Goal: Information Seeking & Learning: Check status

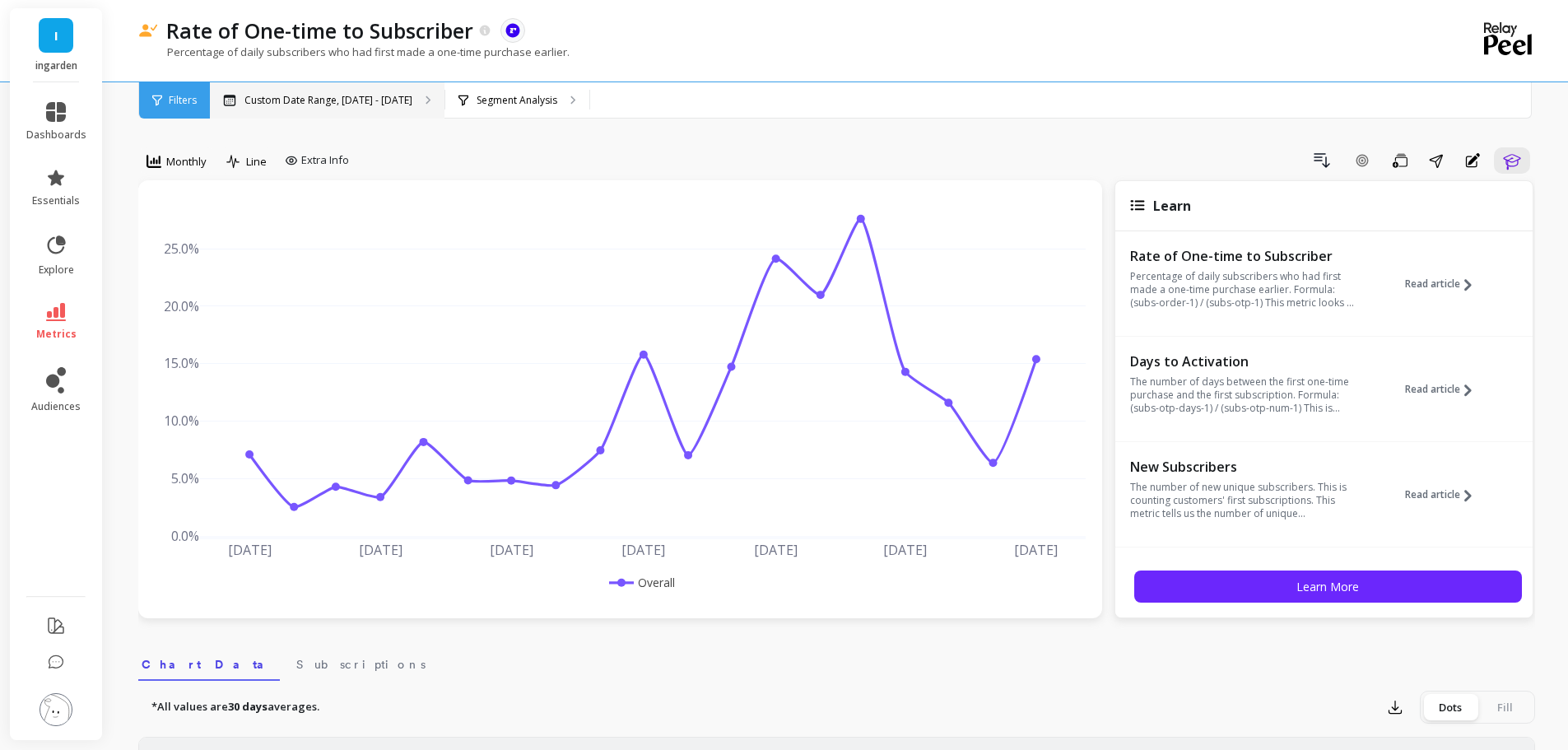
click at [374, 98] on p "Custom Date Range, [DATE] - [DATE]" at bounding box center [328, 100] width 168 height 14
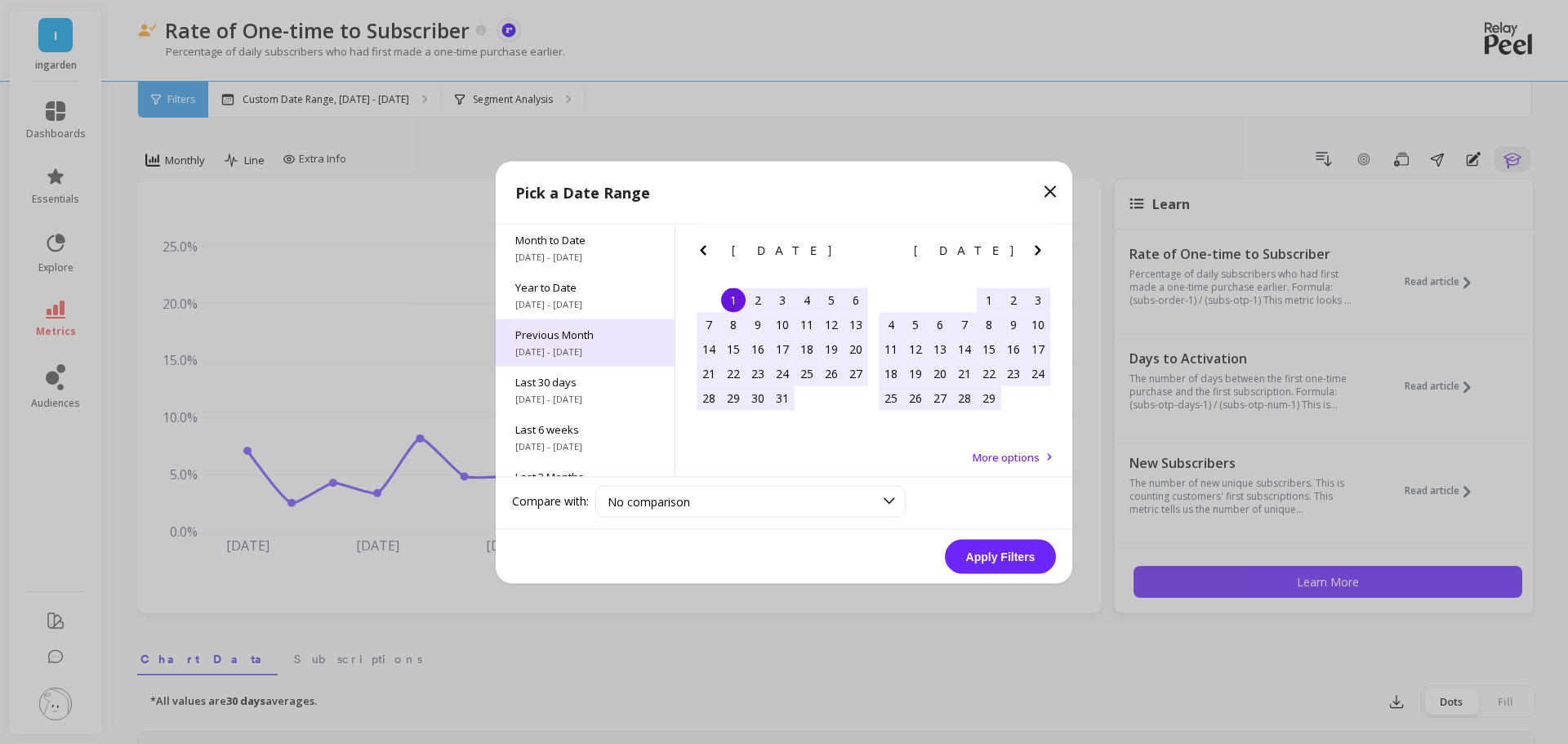
click at [583, 355] on span "[DATE] - [DATE]" at bounding box center [585, 352] width 139 height 14
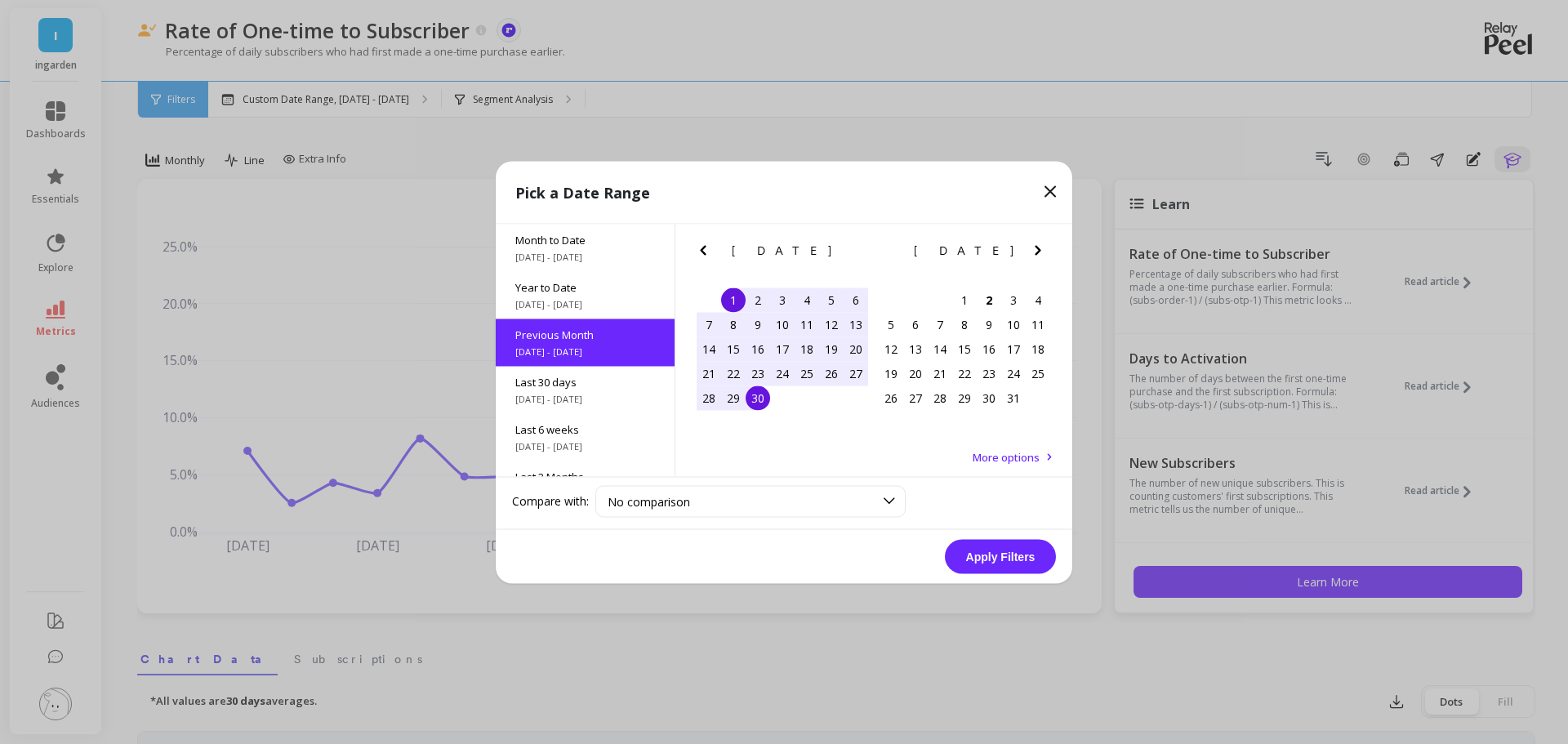
click at [989, 563] on button "Apply Filters" at bounding box center [1000, 556] width 111 height 34
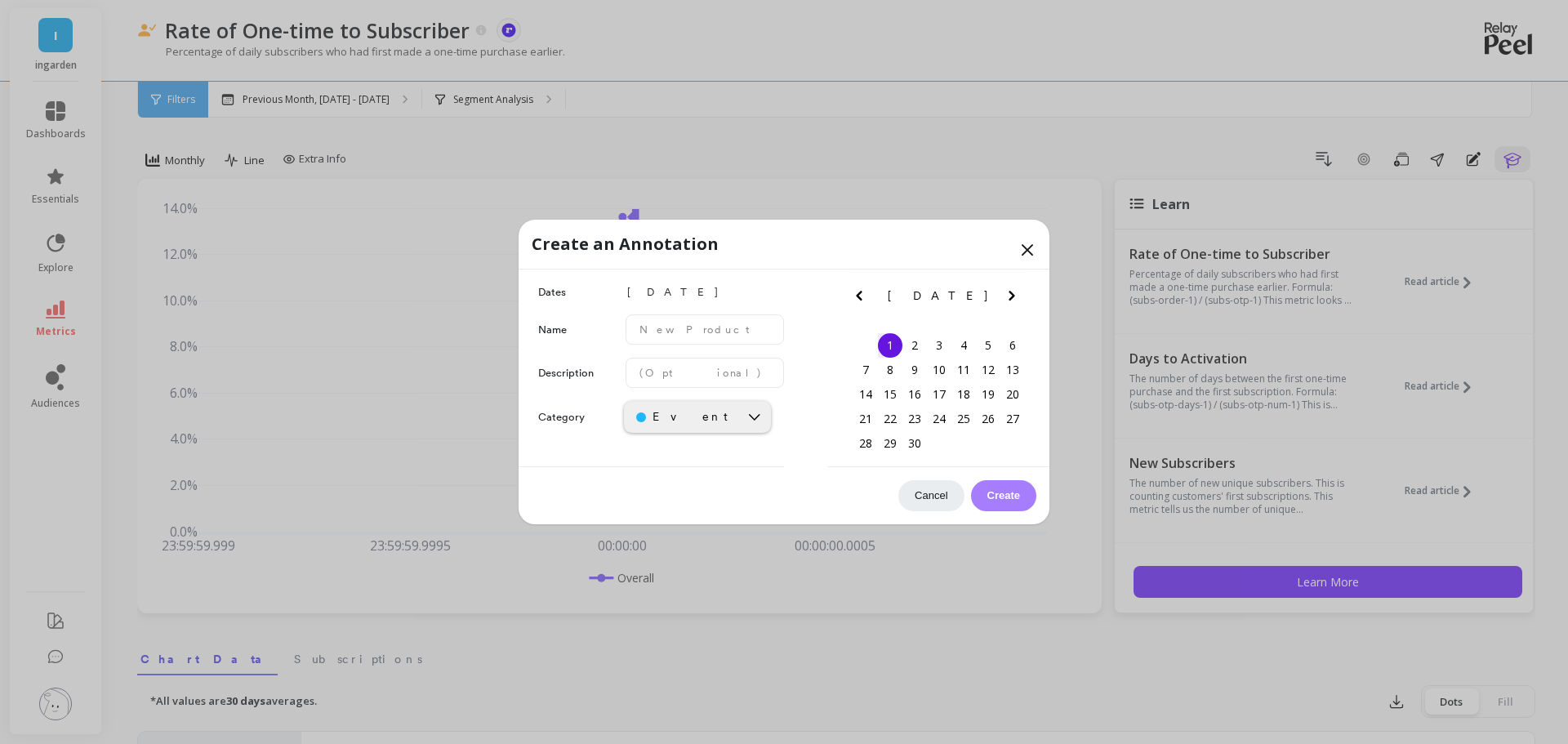
click at [1031, 244] on icon at bounding box center [1028, 249] width 10 height 10
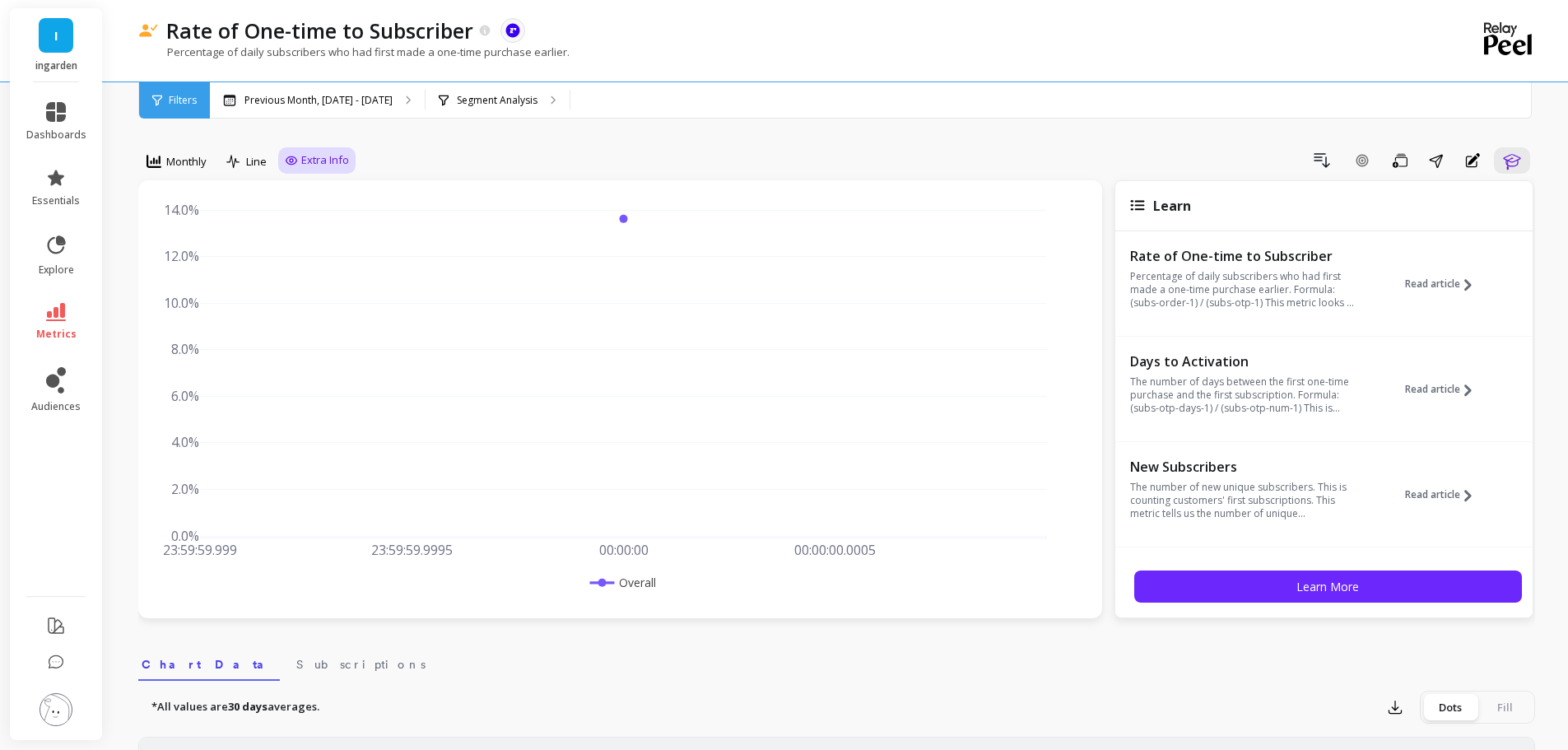
click at [327, 172] on div "Extra Info" at bounding box center [317, 160] width 77 height 26
click at [353, 148] on div "Extra Info" at bounding box center [317, 160] width 77 height 26
click at [483, 95] on p "Segment Analysis" at bounding box center [497, 100] width 81 height 14
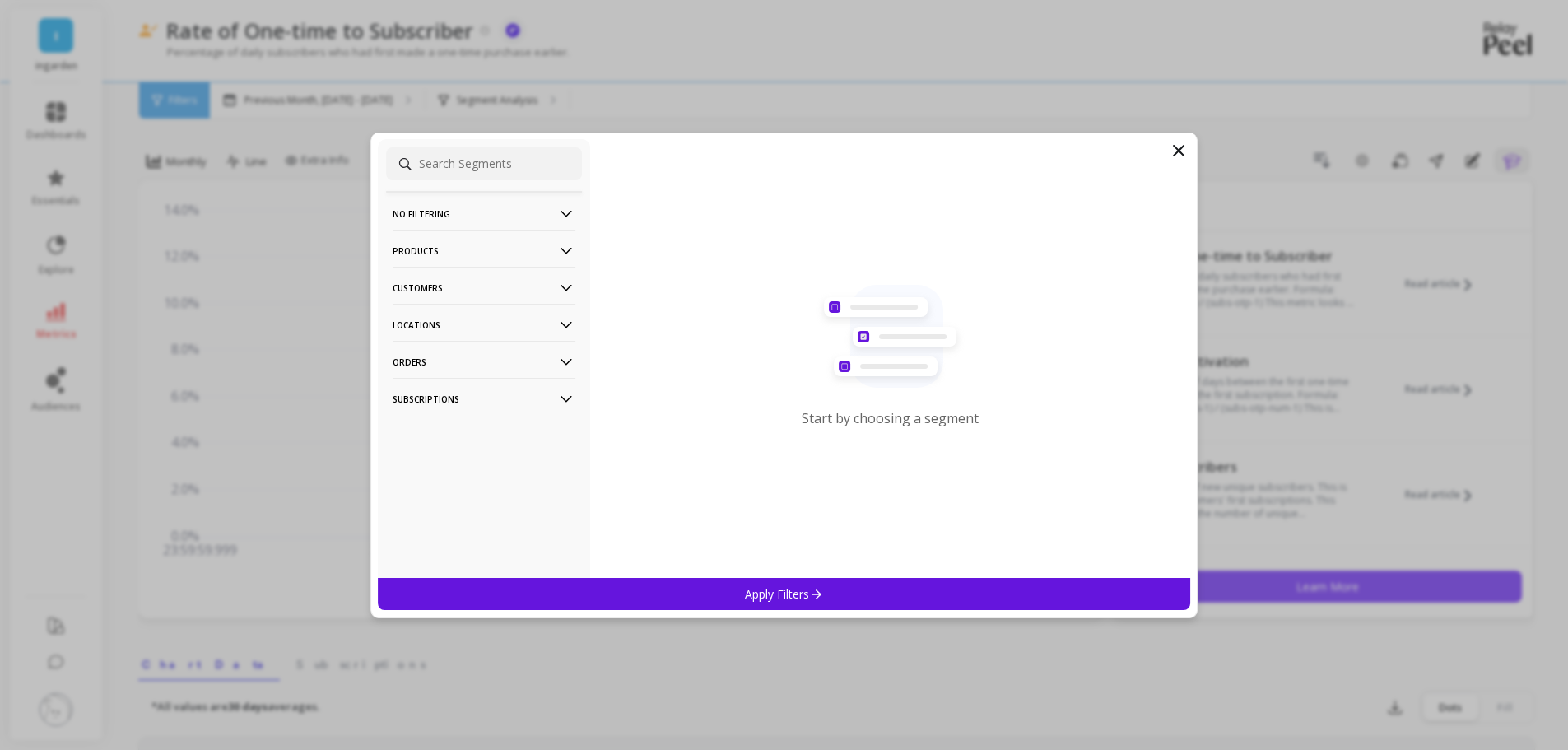
click at [1178, 154] on icon at bounding box center [1179, 150] width 19 height 19
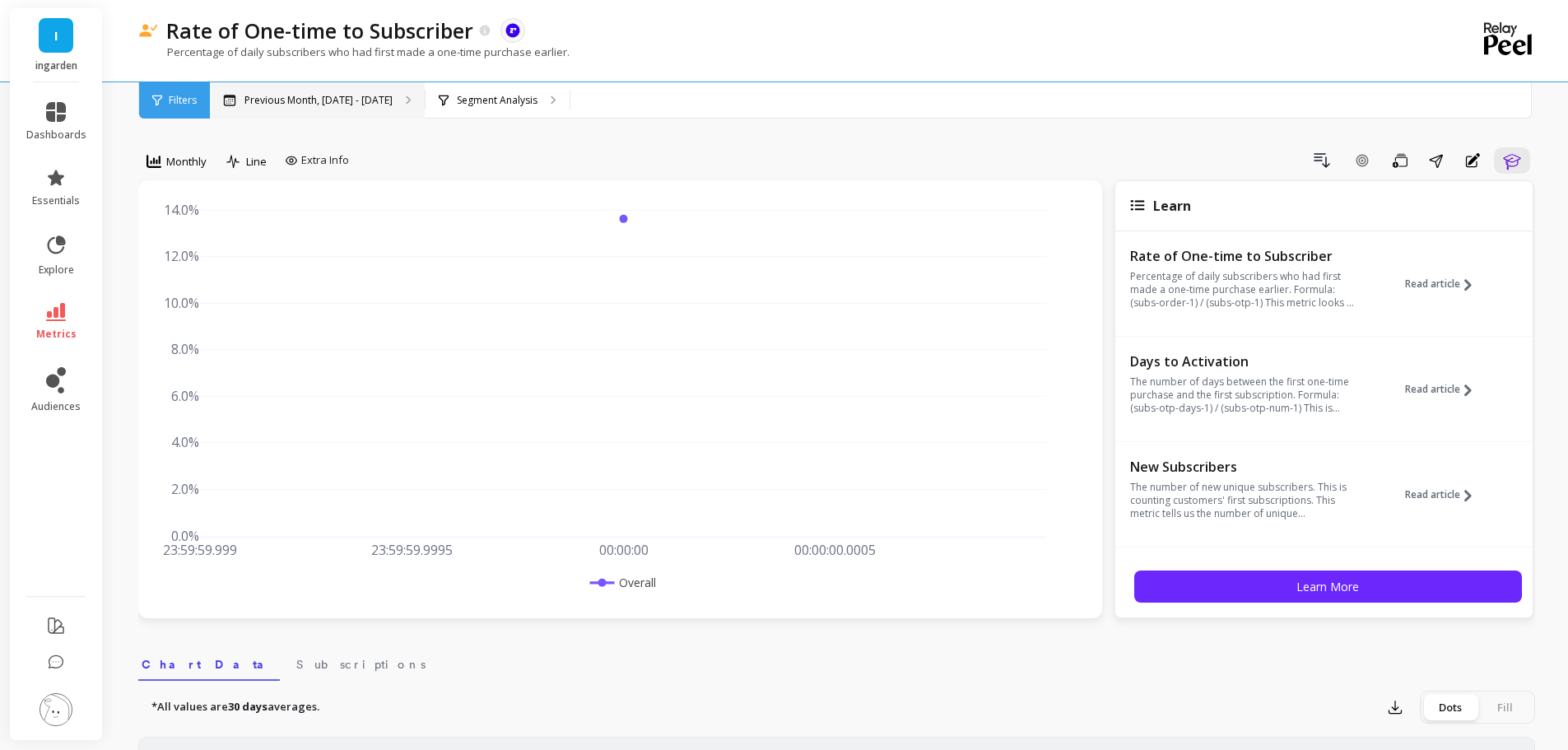
click at [262, 110] on div "Previous Month, [DATE] - [DATE]" at bounding box center [317, 99] width 214 height 36
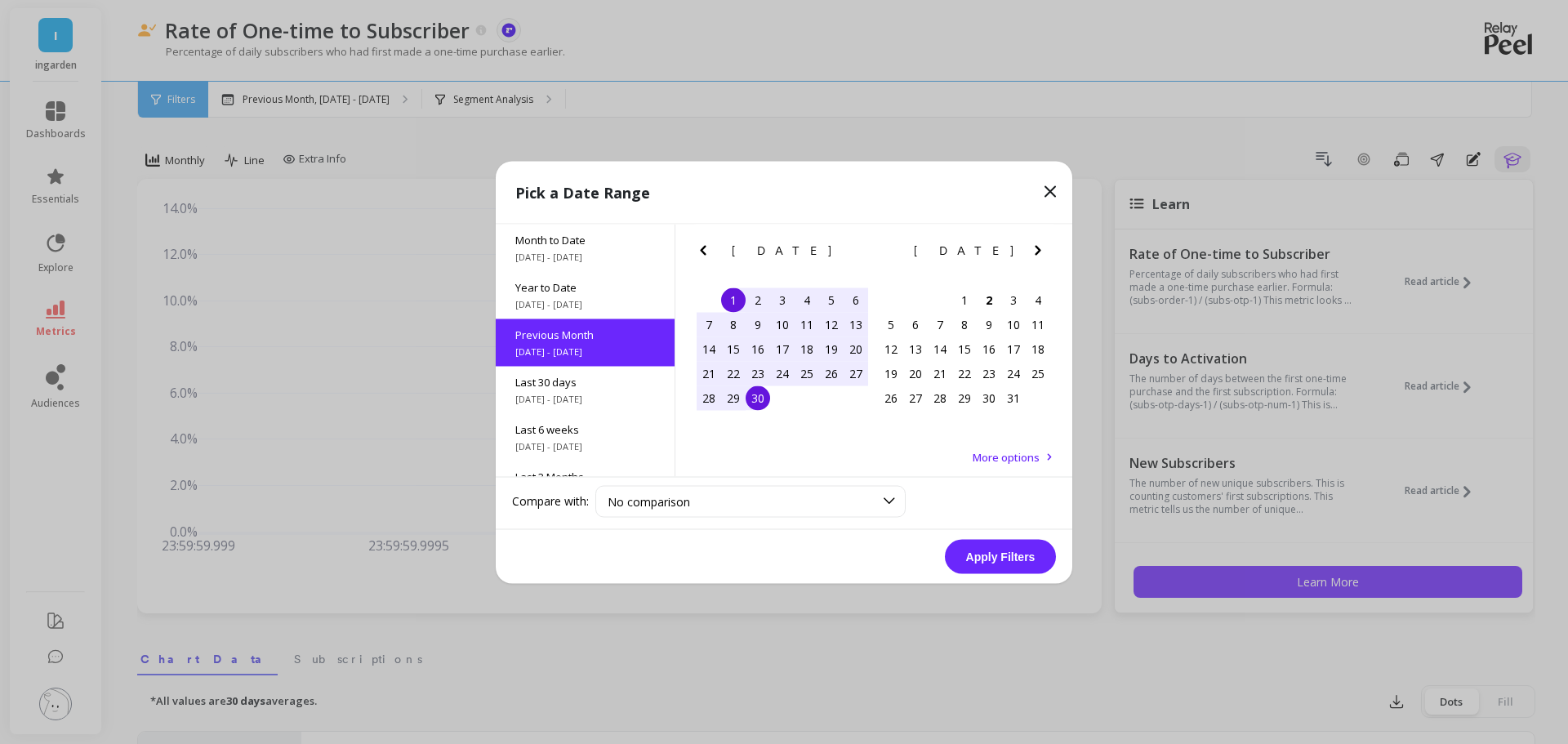
click at [713, 249] on button "Previous Month" at bounding box center [706, 252] width 26 height 26
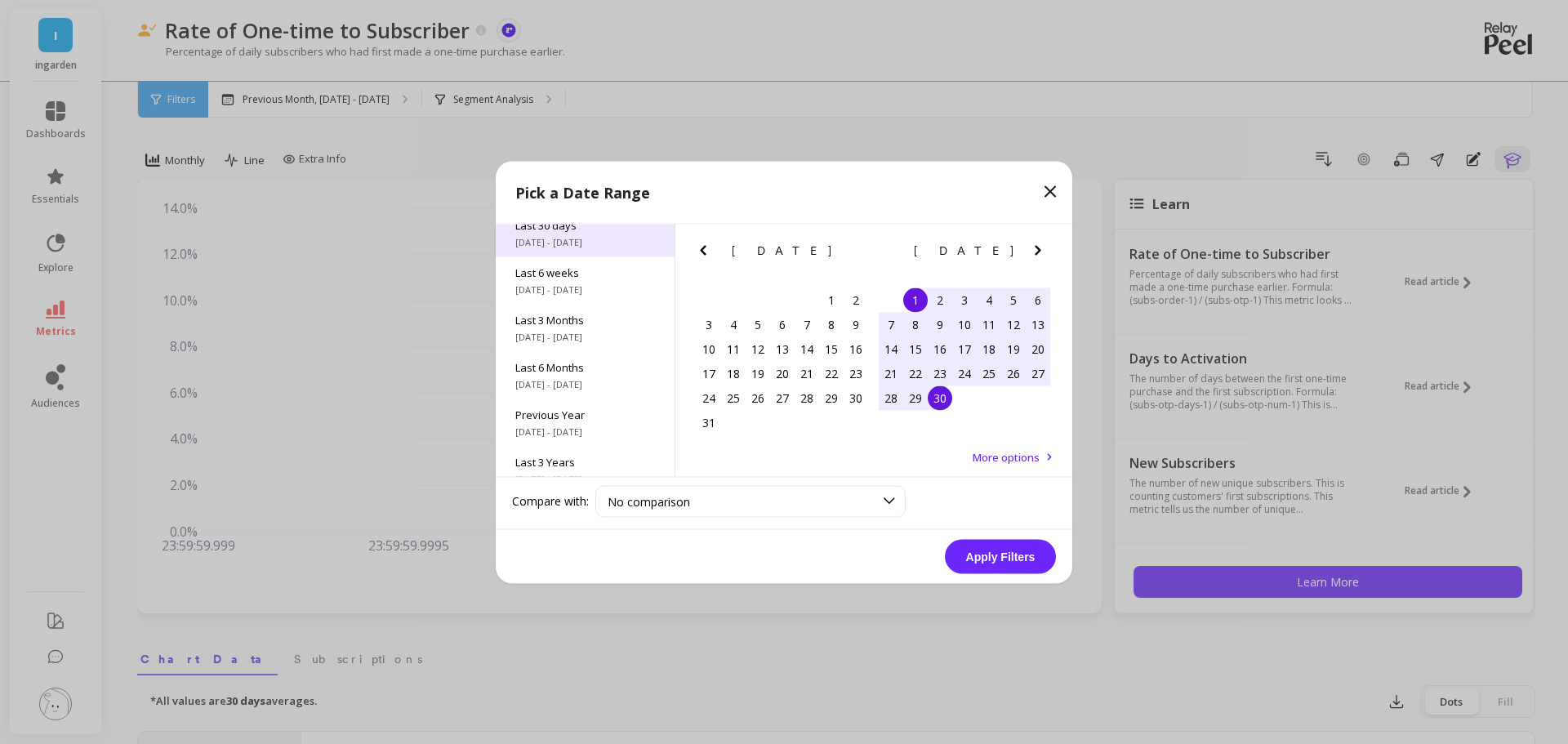
scroll to position [163, 0]
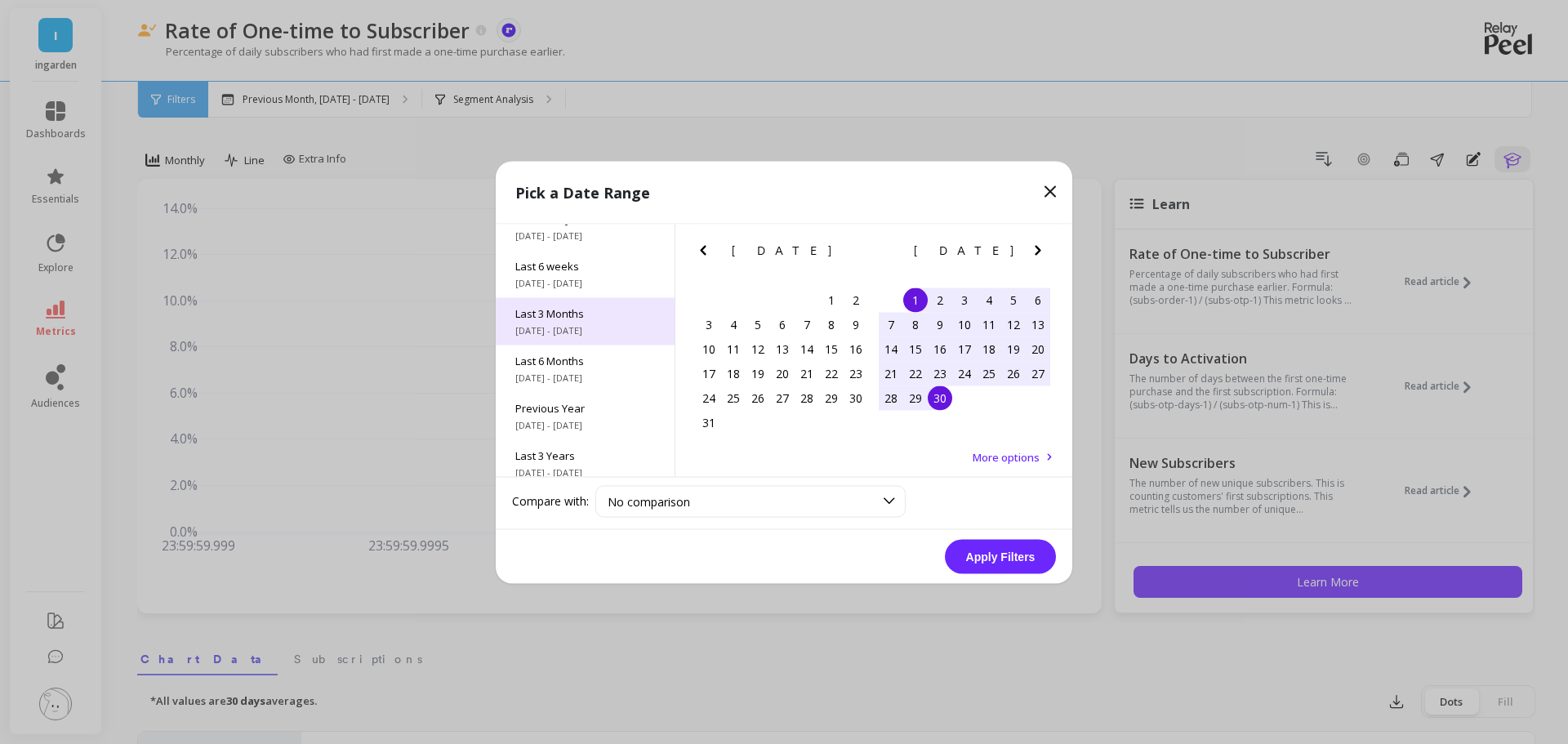
click at [575, 324] on span "[DATE] - [DATE]" at bounding box center [585, 330] width 139 height 14
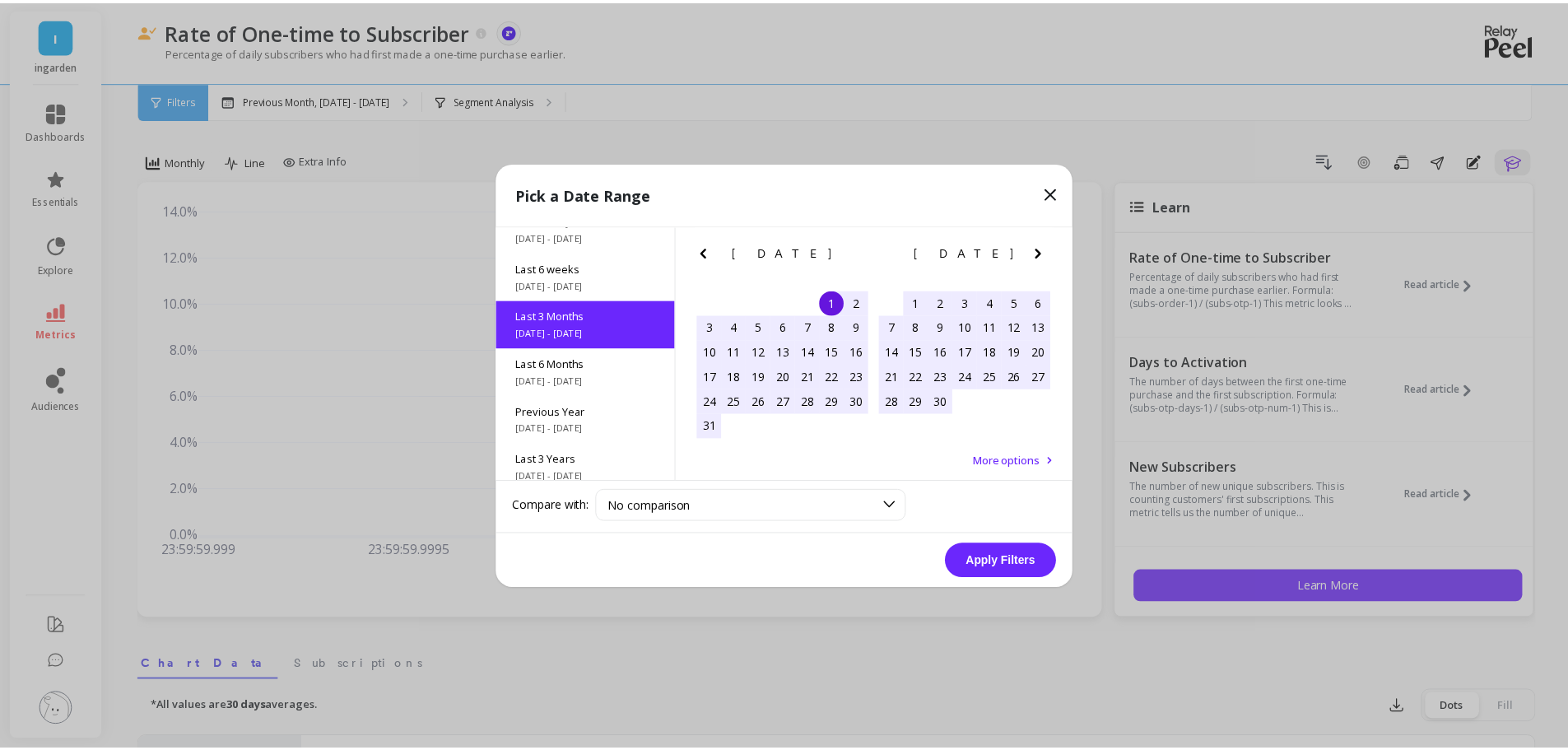
scroll to position [135, 0]
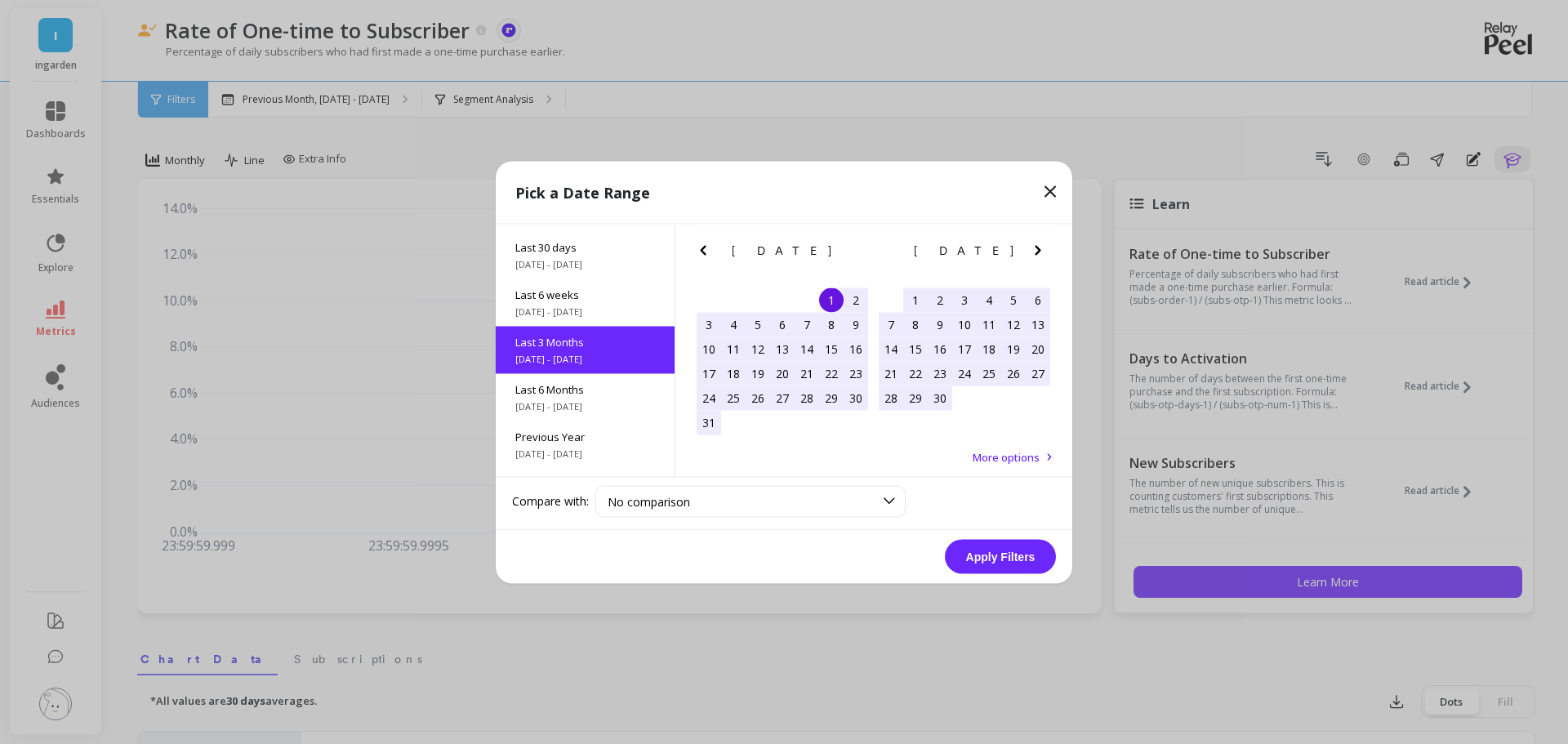
click at [1023, 553] on button "Apply Filters" at bounding box center [1000, 556] width 111 height 34
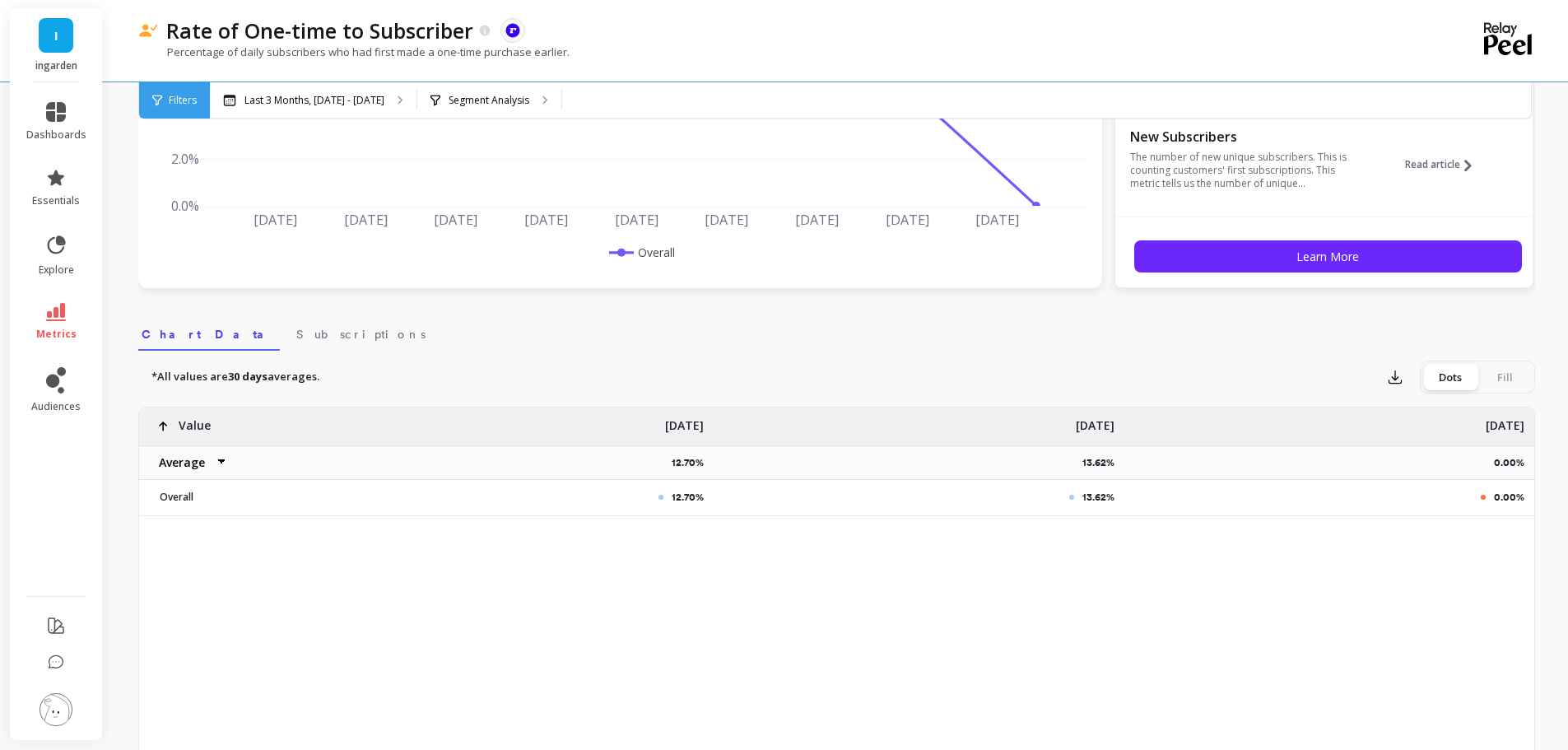
scroll to position [329, 0]
click at [296, 333] on span "Subscriptions" at bounding box center [361, 334] width 130 height 17
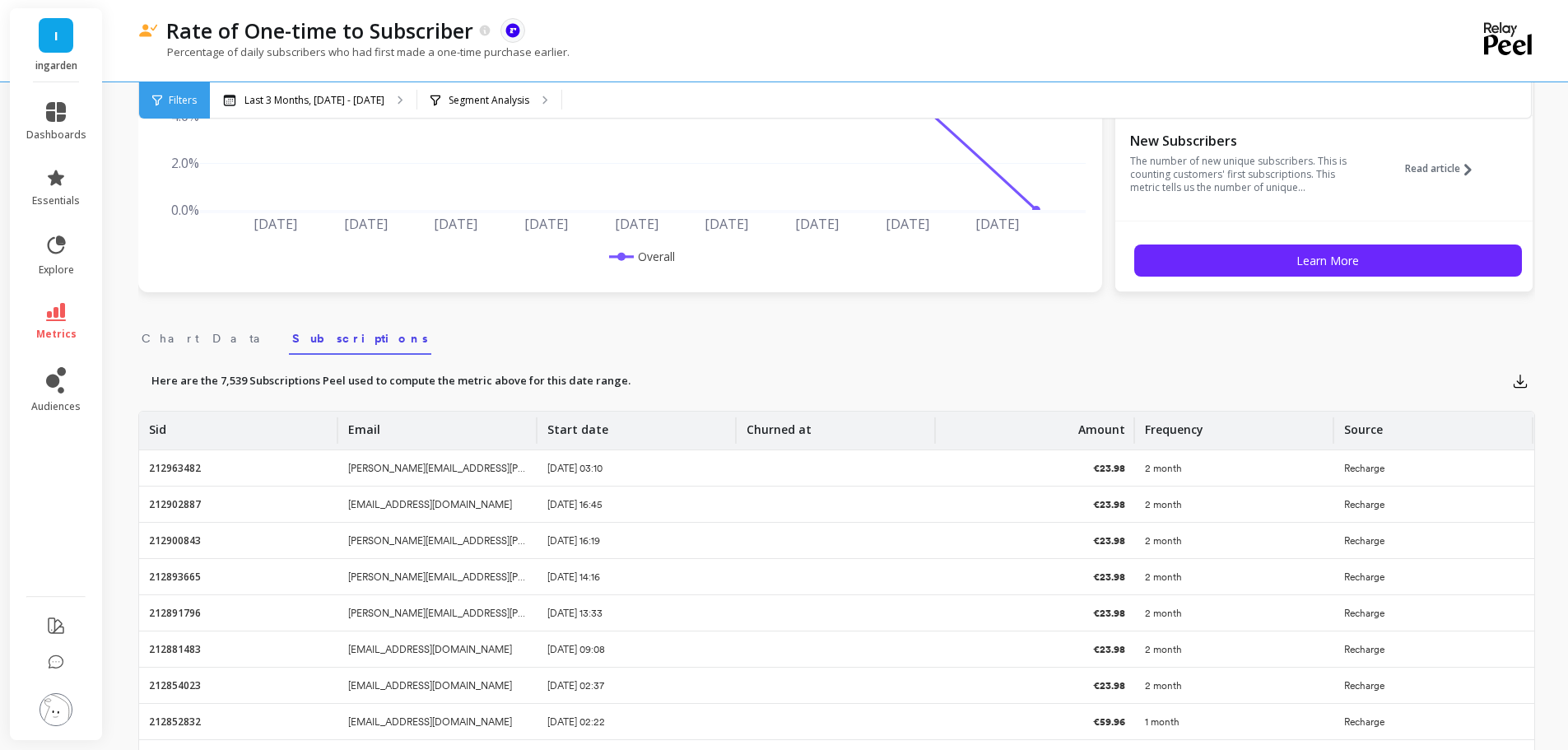
scroll to position [0, 0]
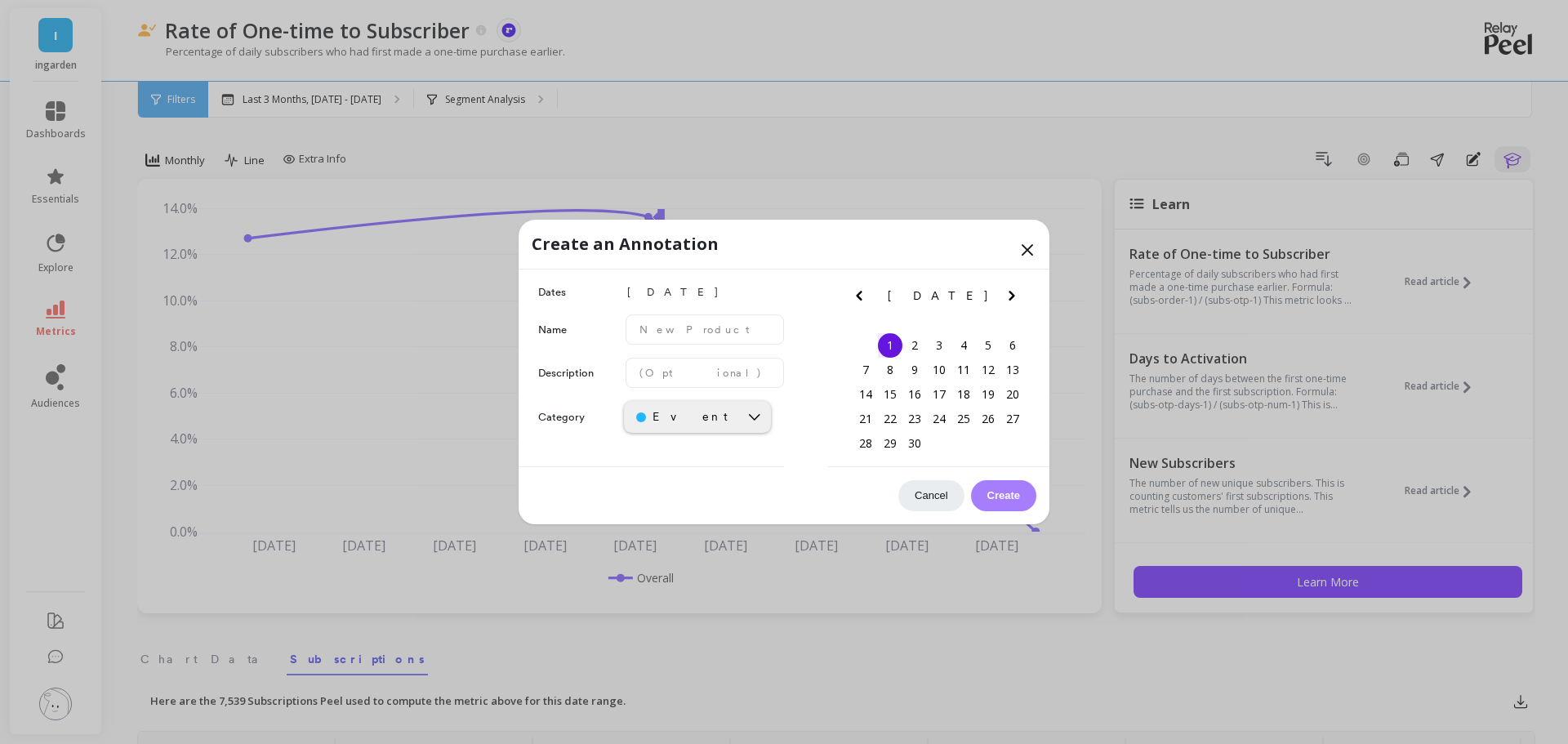
click at [1022, 250] on icon at bounding box center [1028, 249] width 19 height 19
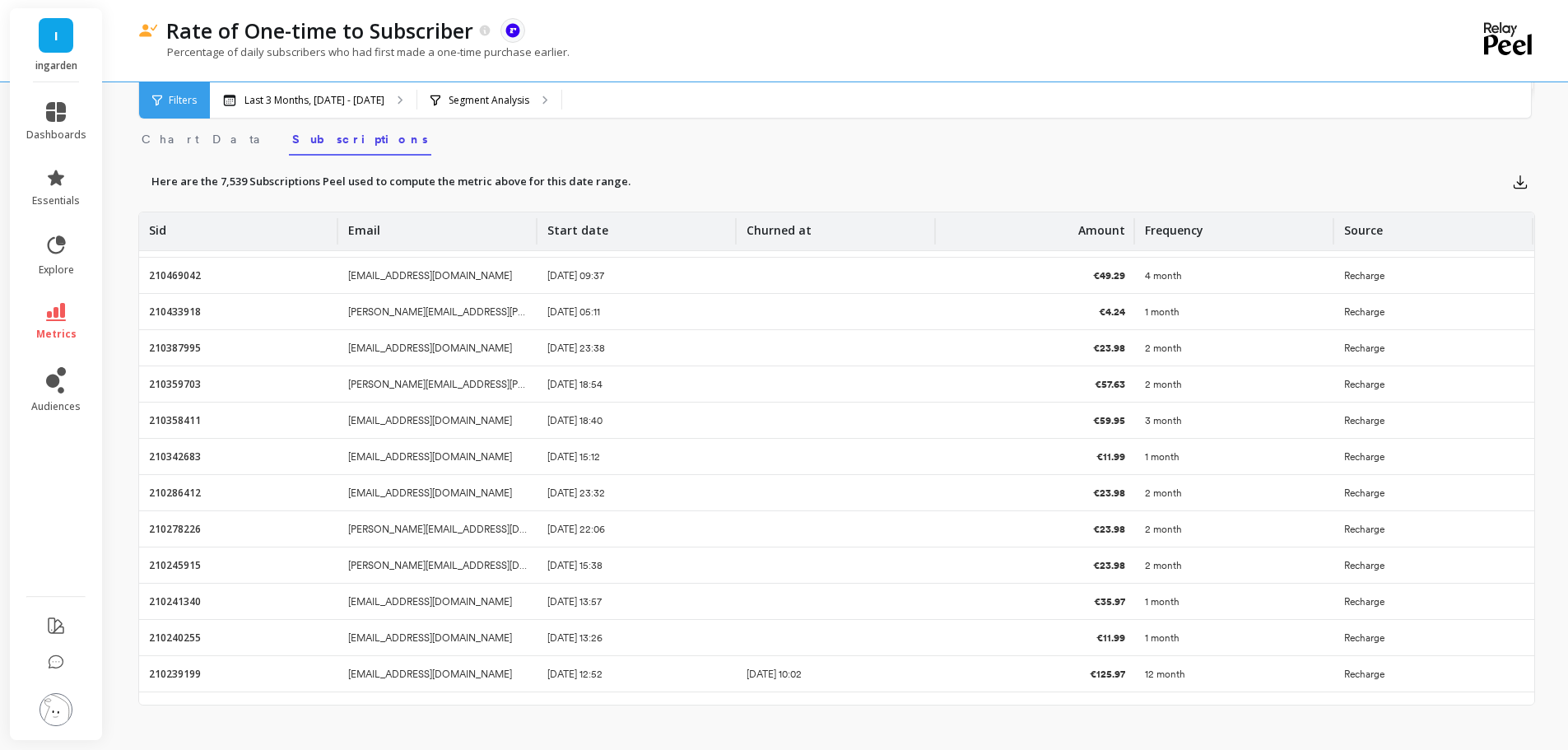
scroll to position [6882, 0]
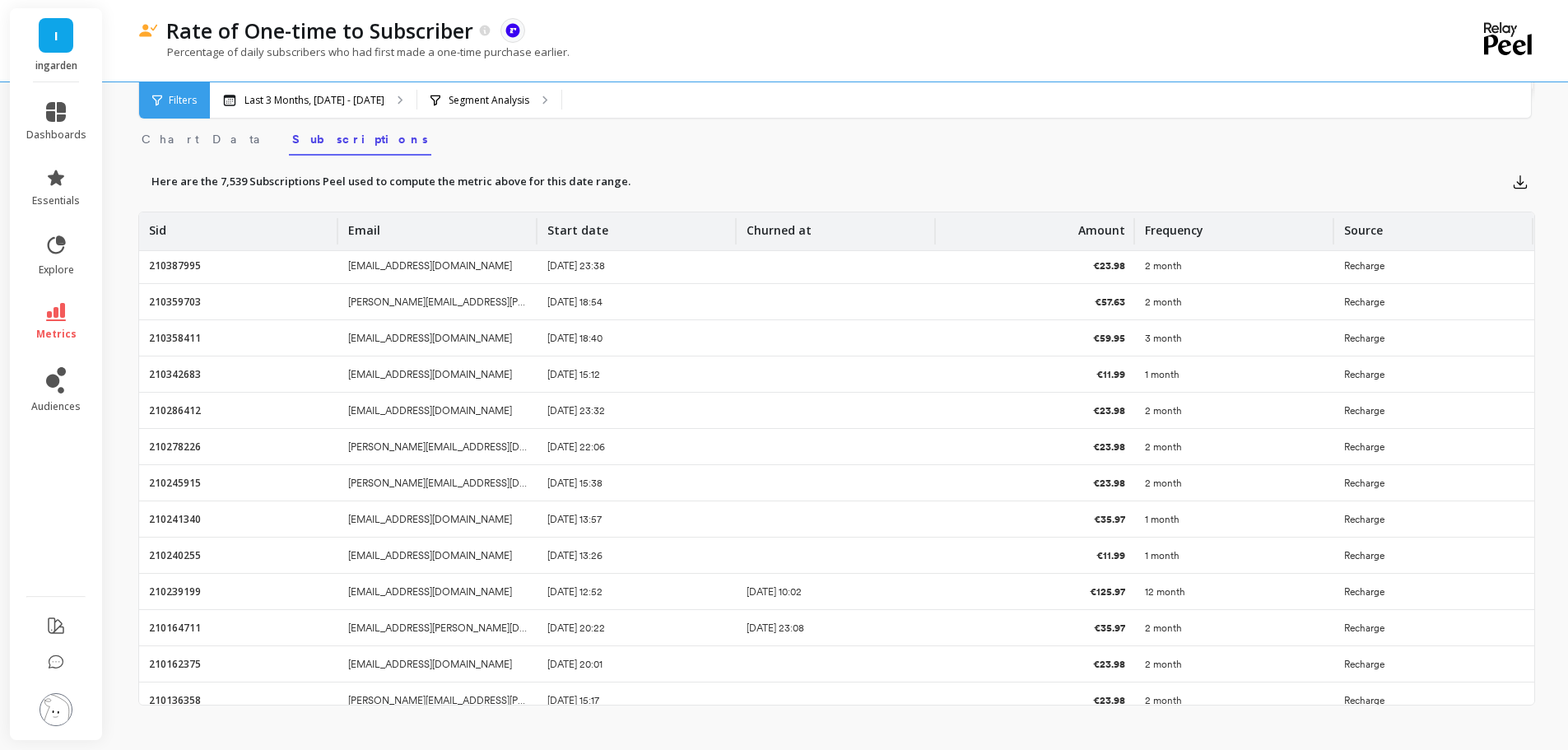
click at [370, 592] on p "[EMAIL_ADDRESS][DOMAIN_NAME]" at bounding box center [430, 592] width 164 height 14
copy p "[EMAIL_ADDRESS][DOMAIN_NAME]"
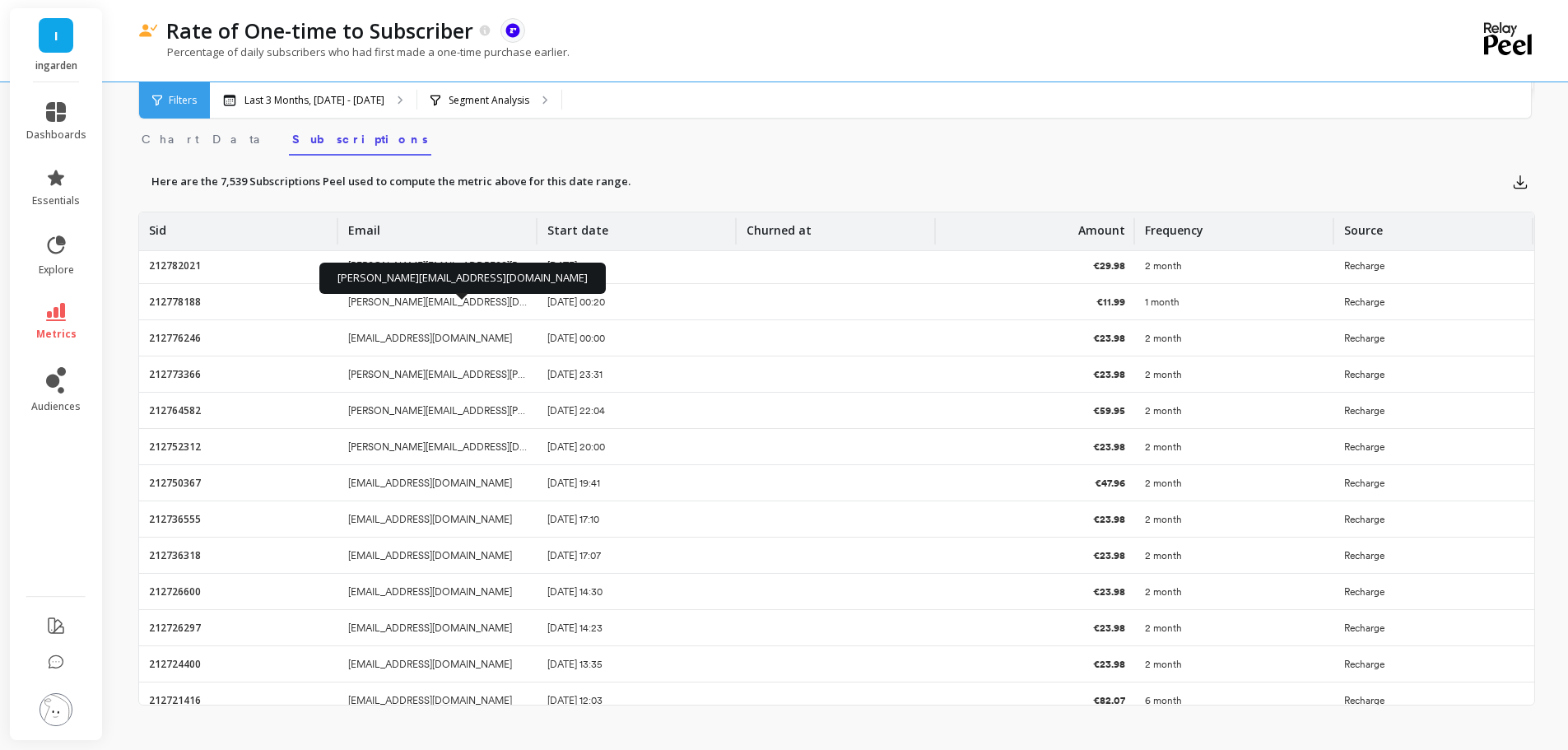
click at [398, 301] on p "[PERSON_NAME][EMAIL_ADDRESS][DOMAIN_NAME]" at bounding box center [438, 302] width 179 height 14
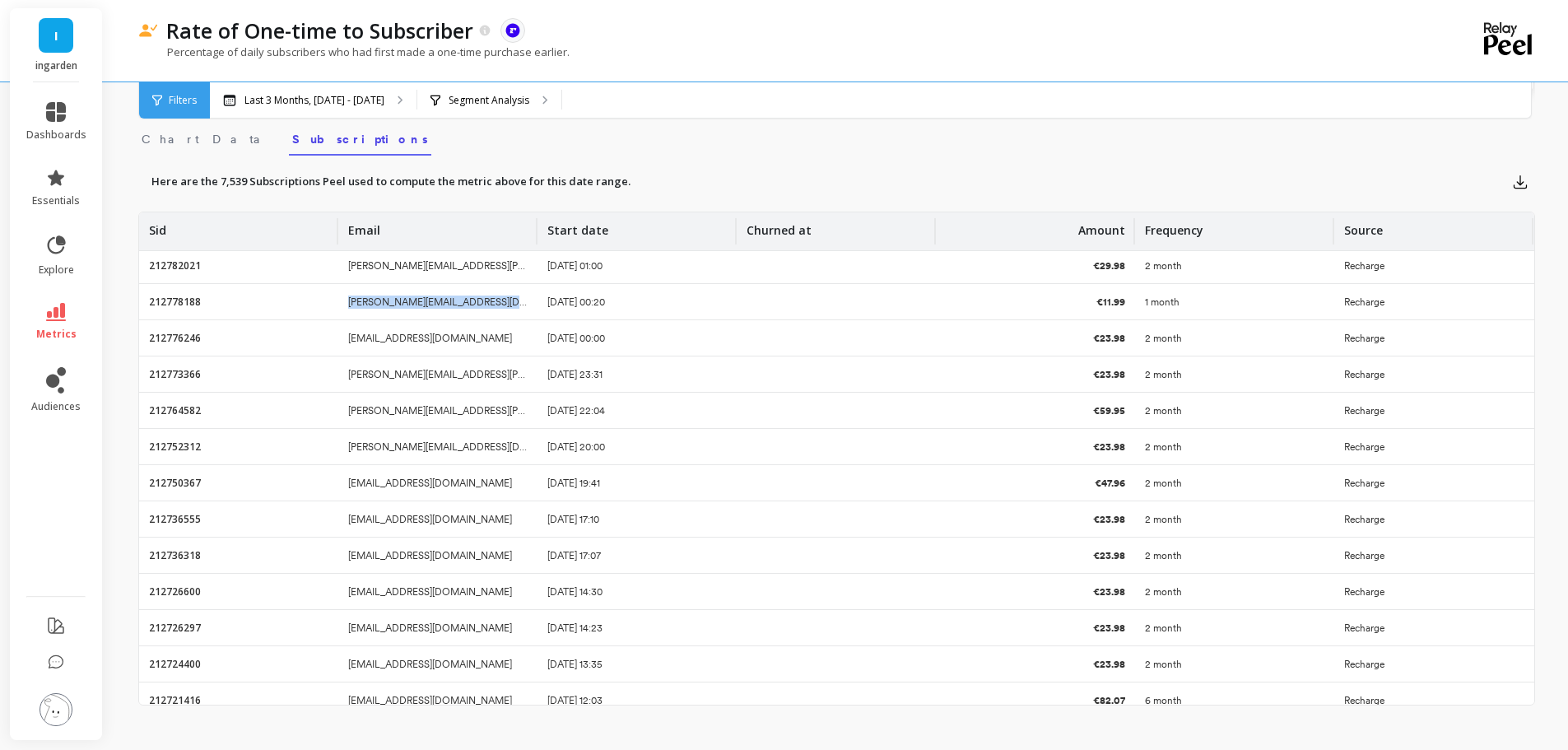
click at [398, 301] on p "[PERSON_NAME][EMAIL_ADDRESS][DOMAIN_NAME]" at bounding box center [438, 302] width 179 height 14
click at [397, 453] on div "[PERSON_NAME][EMAIL_ADDRESS][DOMAIN_NAME]" at bounding box center [438, 446] width 199 height 35
click at [397, 448] on p "[PERSON_NAME][EMAIL_ADDRESS][DOMAIN_NAME]" at bounding box center [438, 447] width 179 height 14
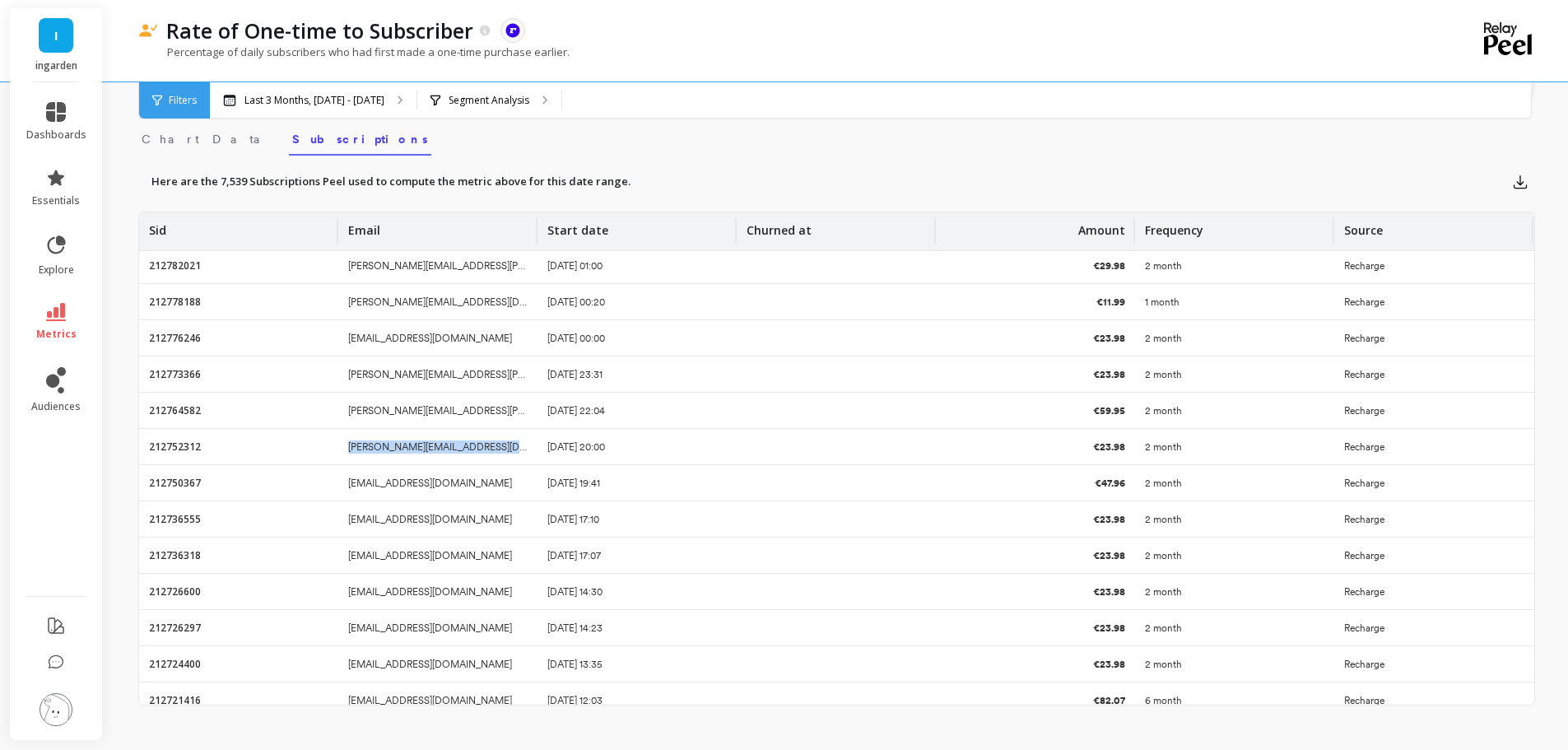
copy p "[PERSON_NAME][EMAIL_ADDRESS][DOMAIN_NAME]"
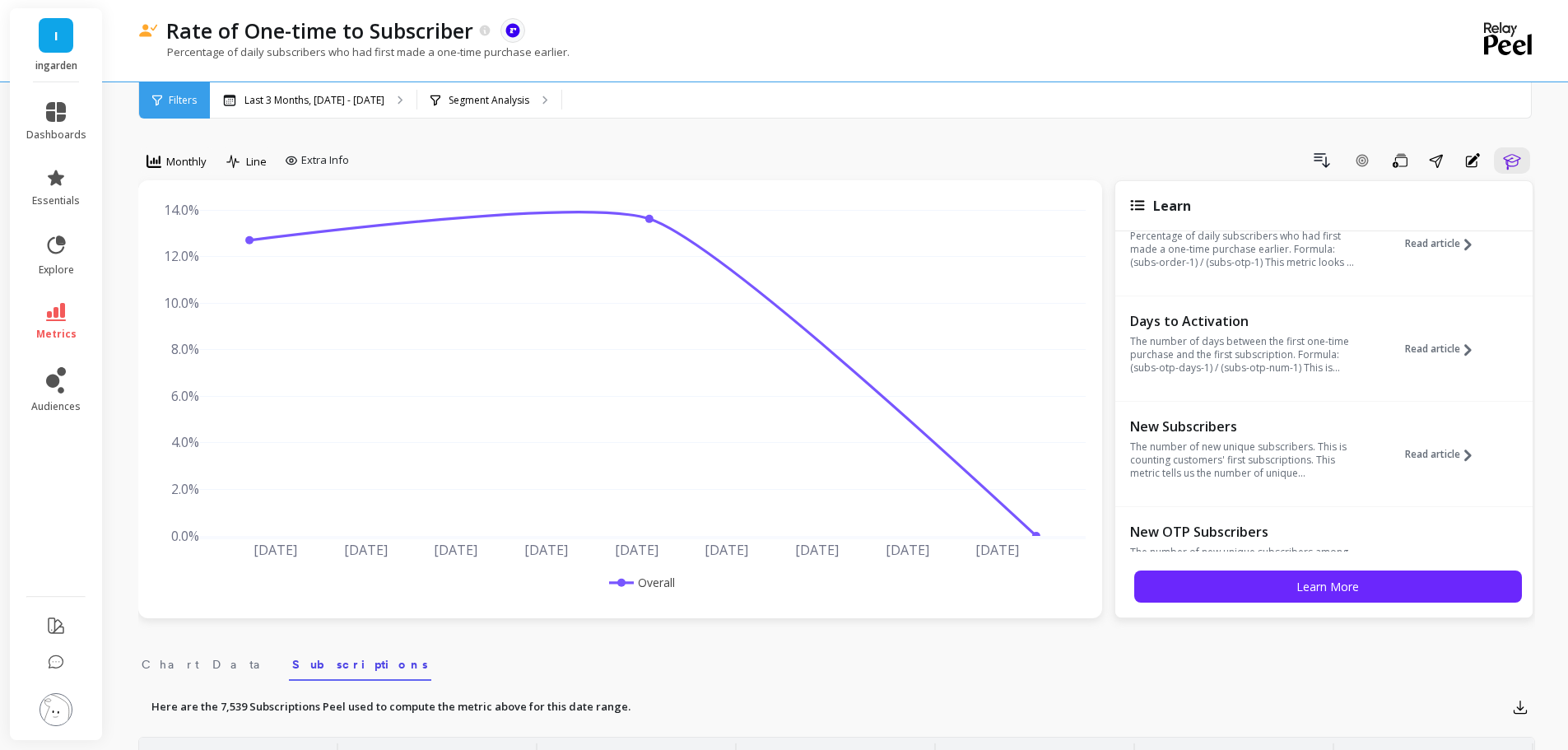
scroll to position [0, 0]
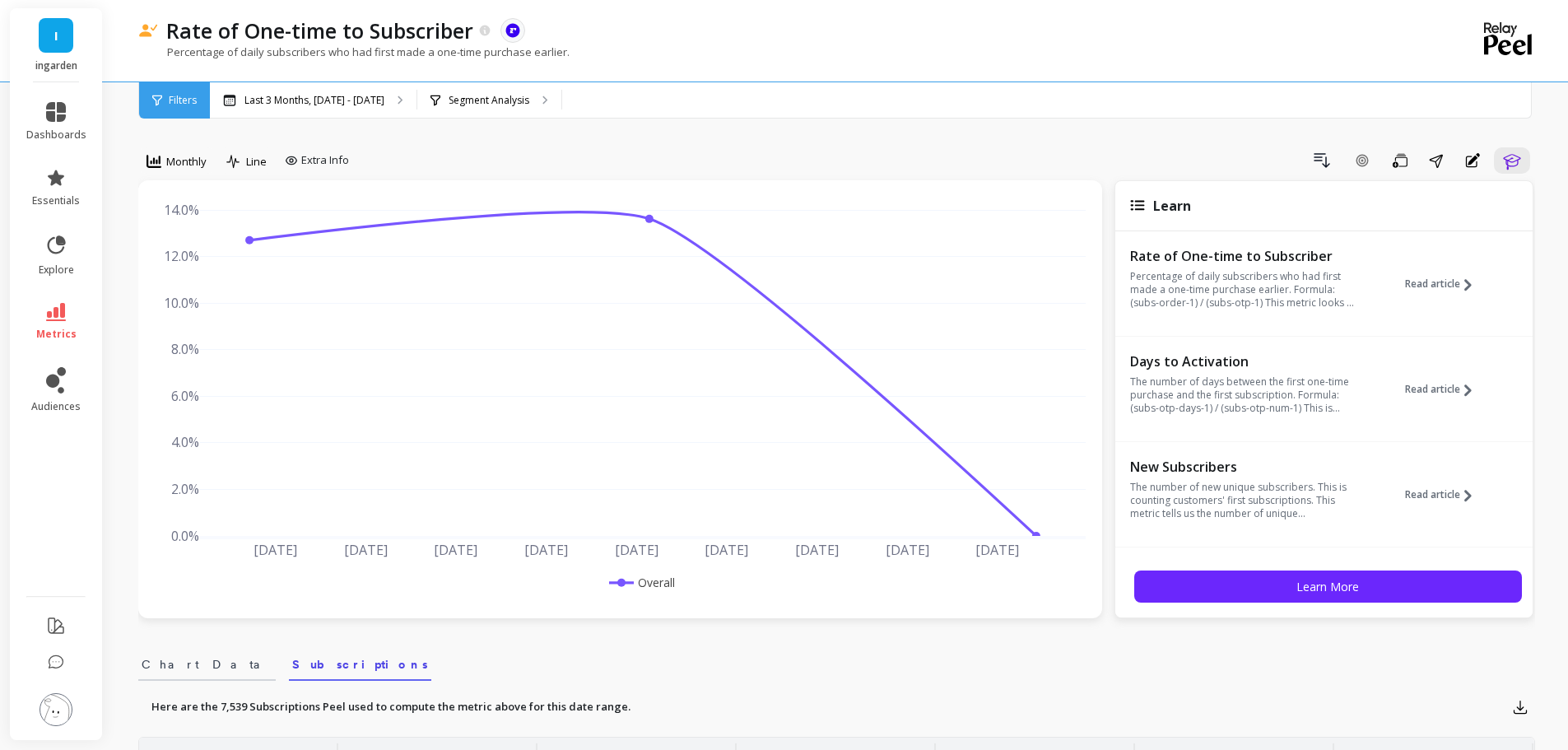
click at [169, 660] on span "Chart Data" at bounding box center [207, 663] width 131 height 17
click at [287, 83] on div "Last 3 Months, [DATE] - [DATE]" at bounding box center [313, 99] width 207 height 36
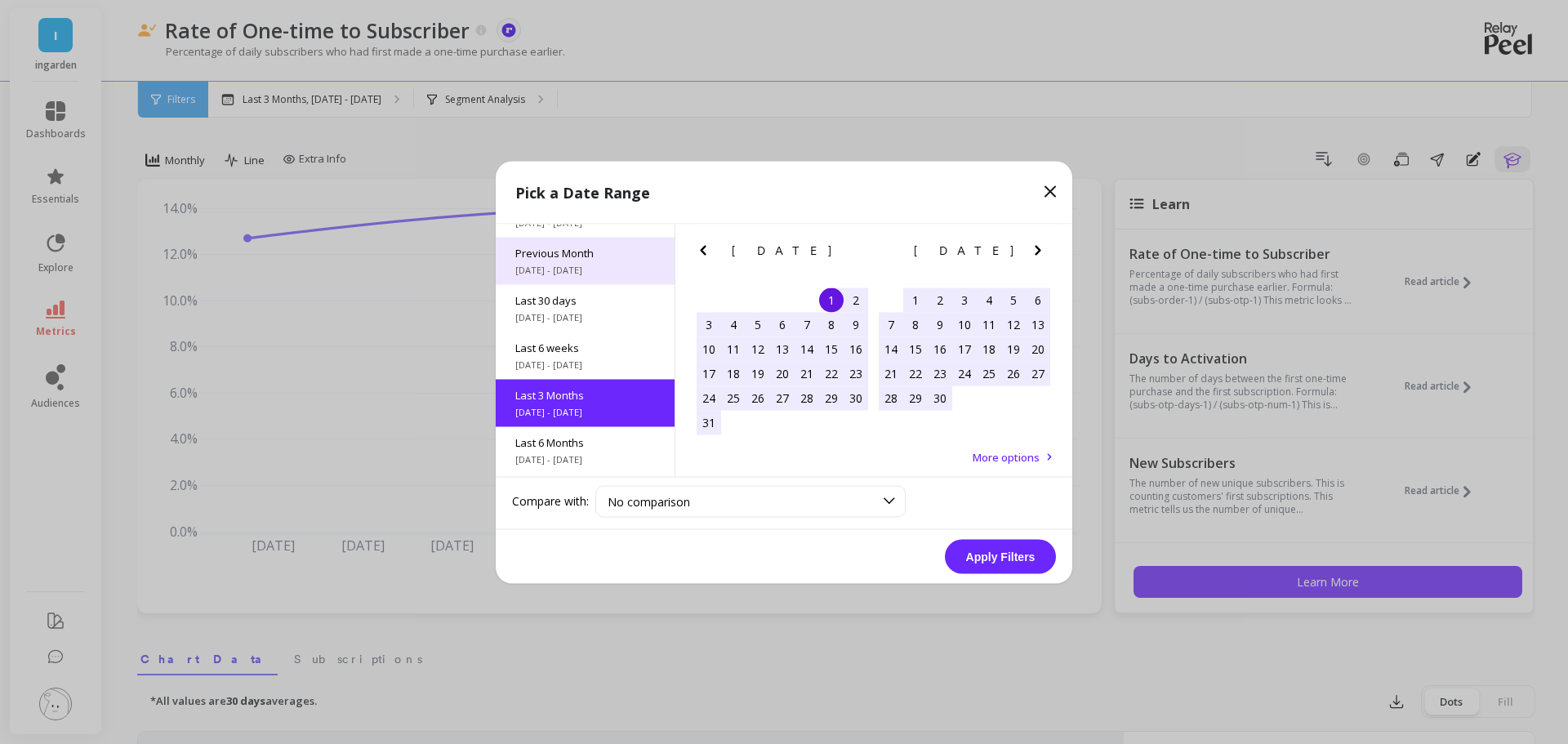
click at [572, 272] on span "[DATE] - [DATE]" at bounding box center [585, 270] width 139 height 14
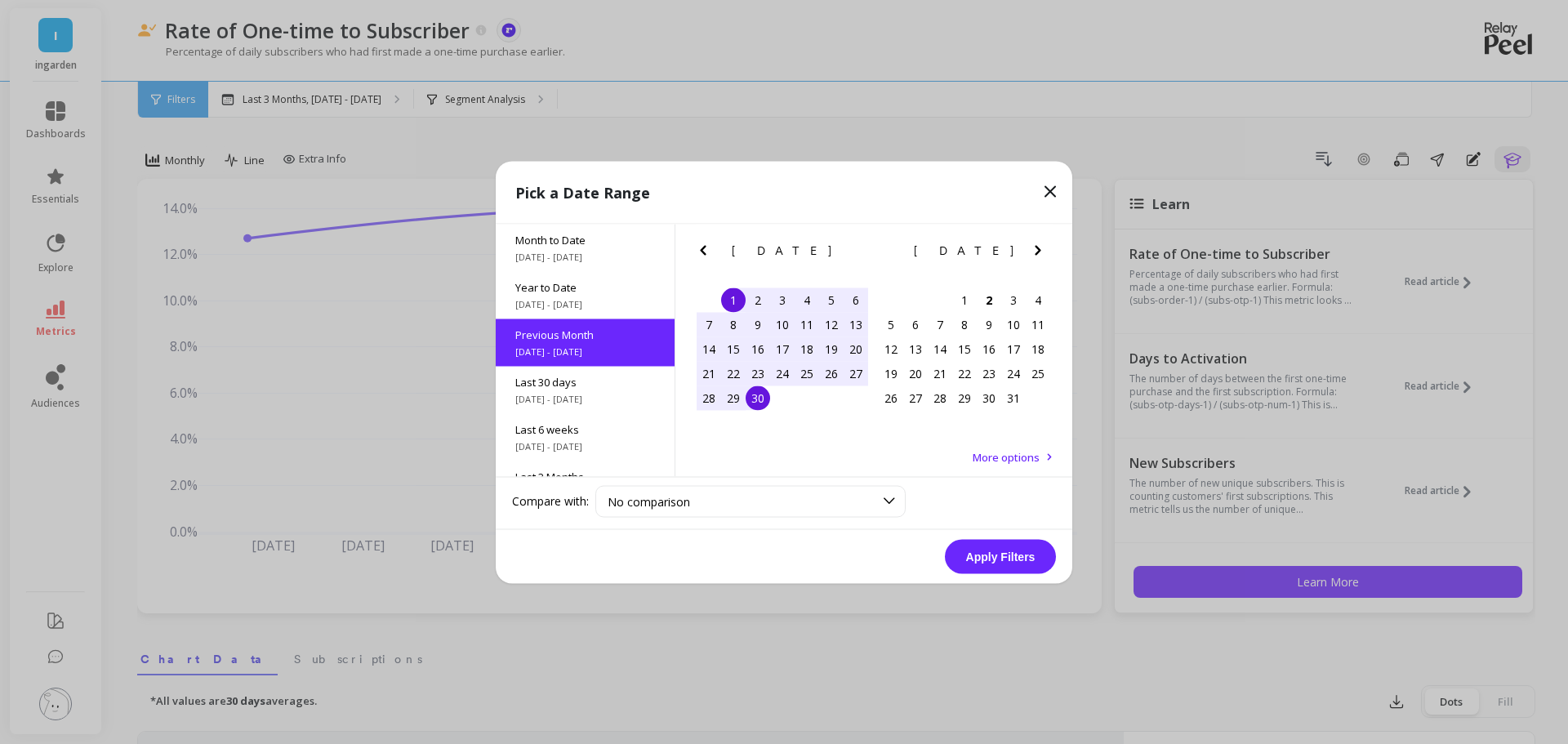
click at [992, 561] on button "Apply Filters" at bounding box center [1000, 556] width 111 height 34
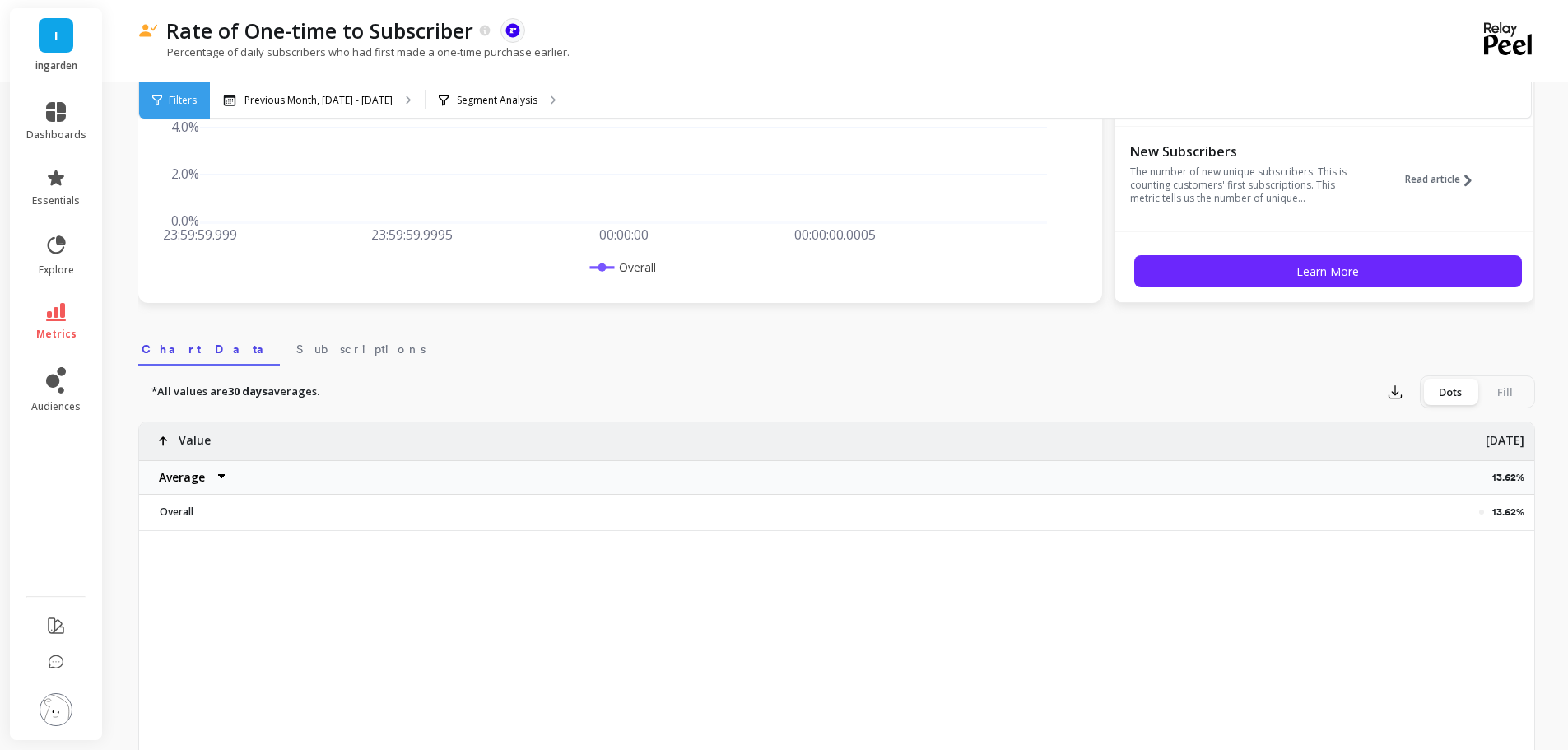
scroll to position [329, 0]
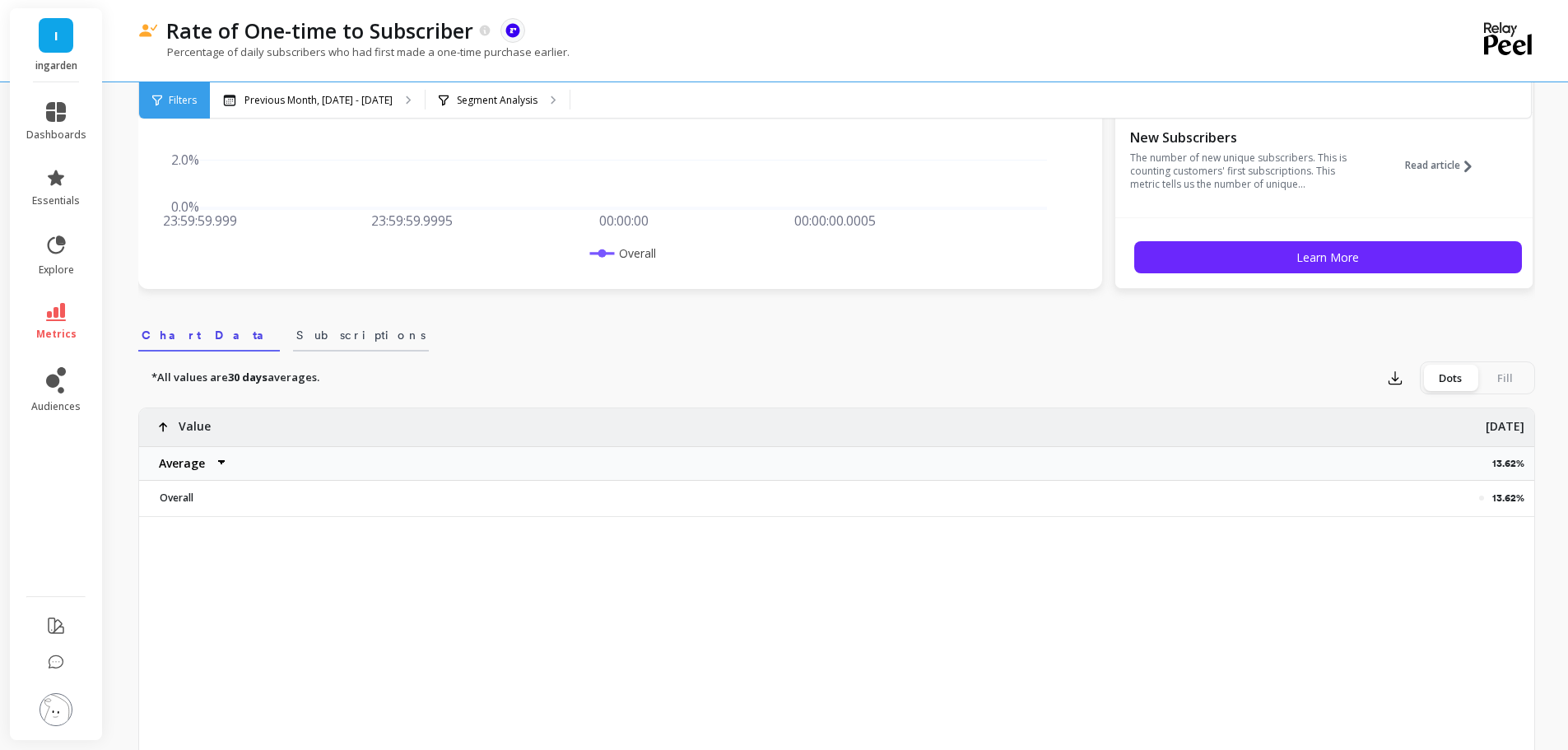
click at [296, 337] on span "Subscriptions" at bounding box center [361, 334] width 130 height 17
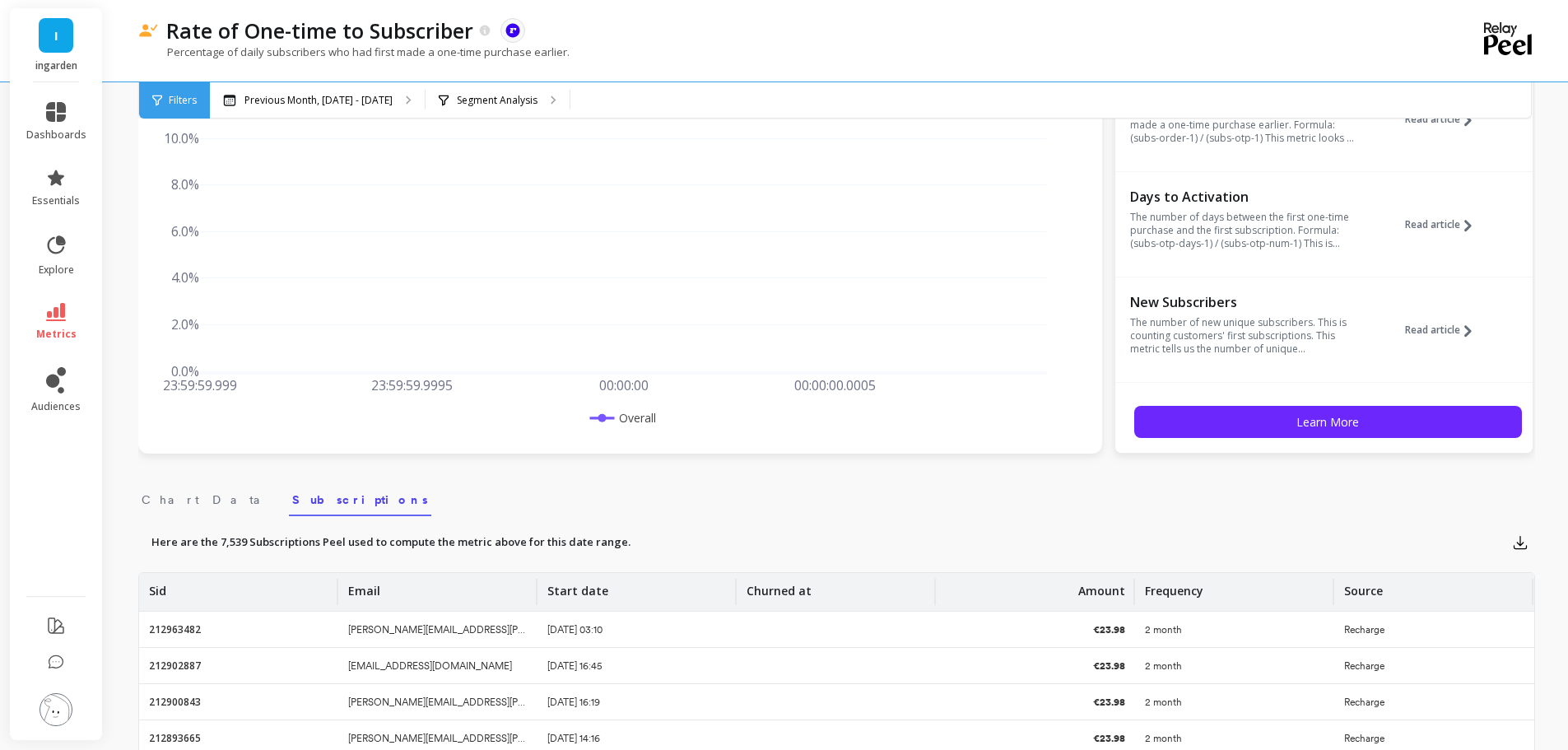
scroll to position [0, 0]
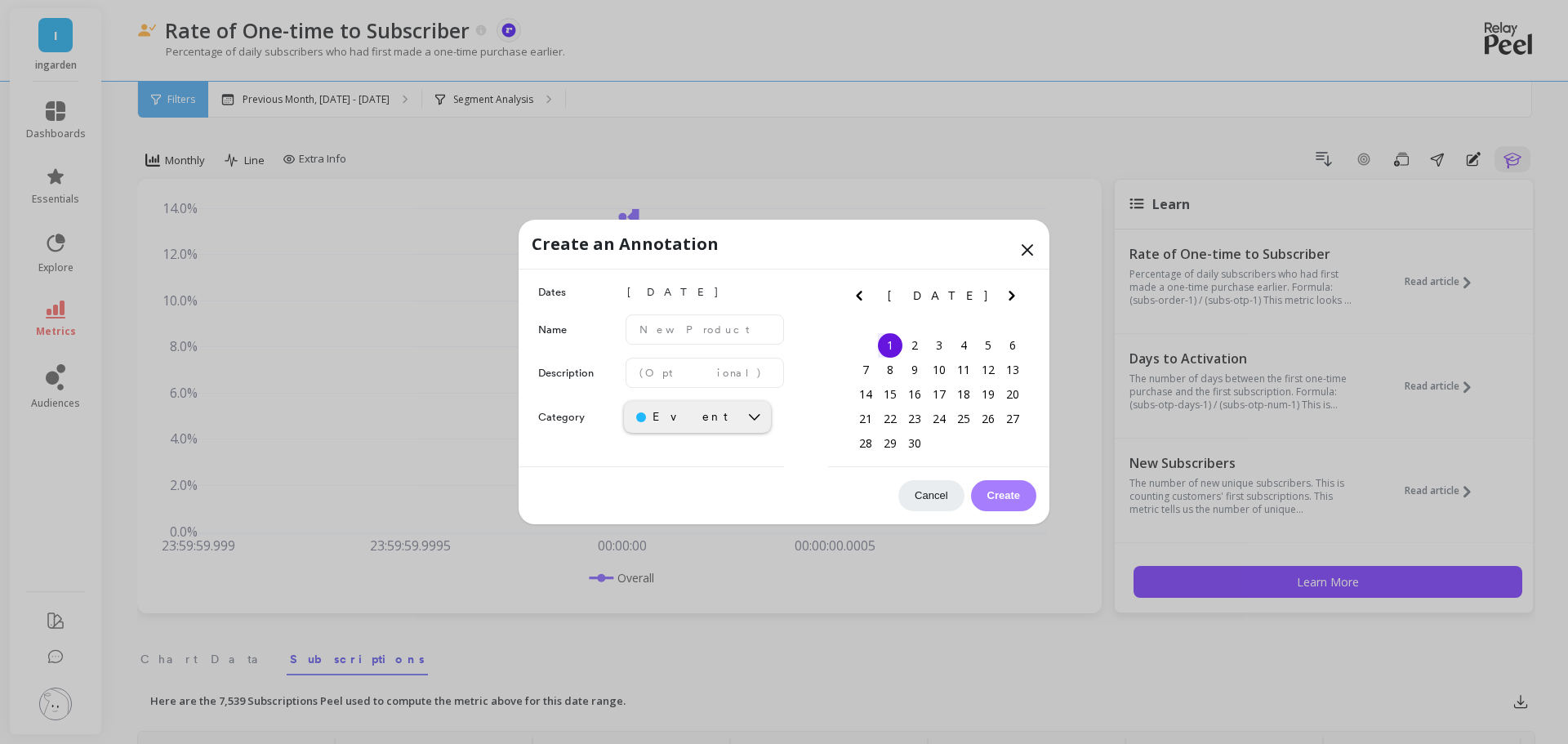
click at [1018, 243] on icon at bounding box center [1028, 249] width 19 height 19
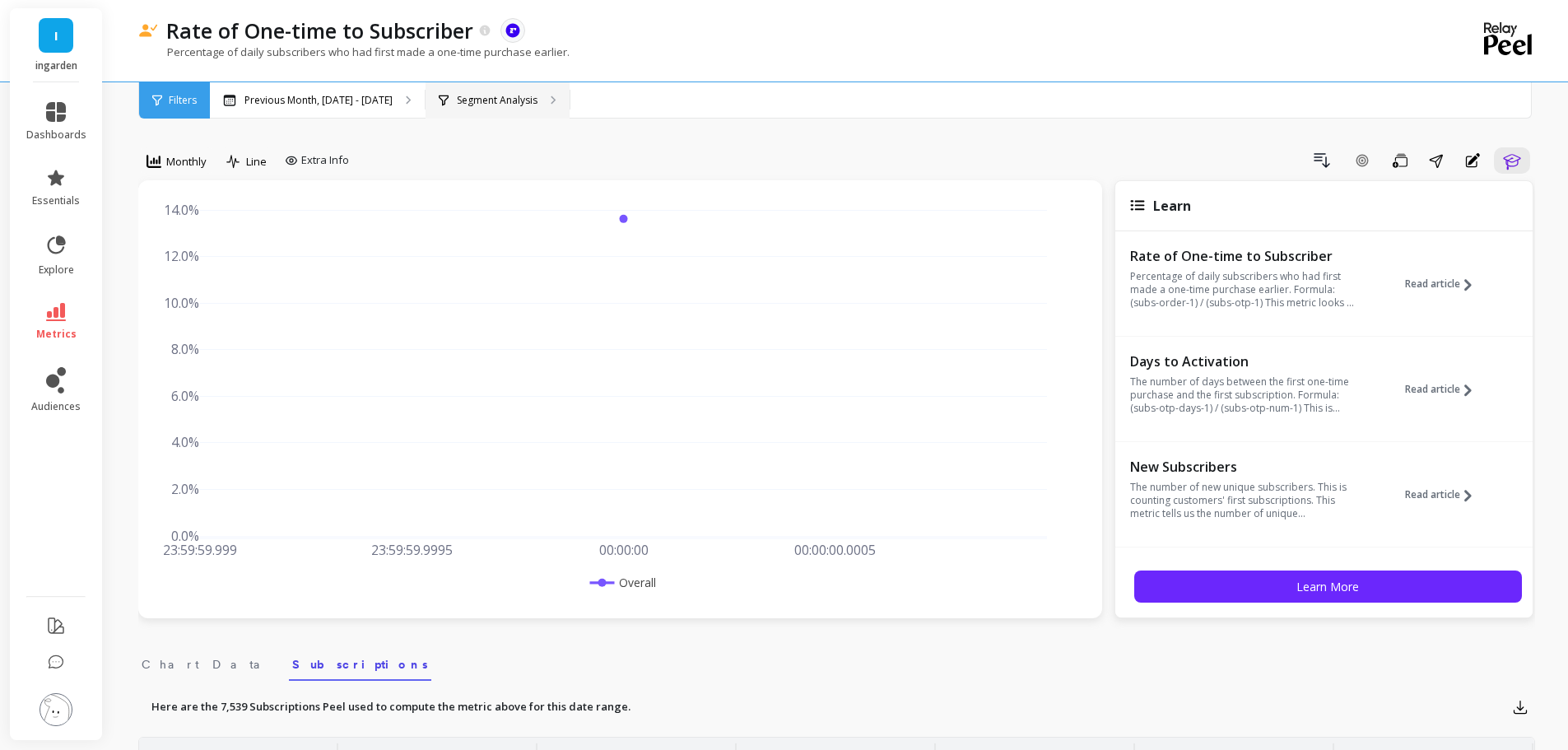
click at [511, 102] on p "Segment Analysis" at bounding box center [497, 100] width 81 height 14
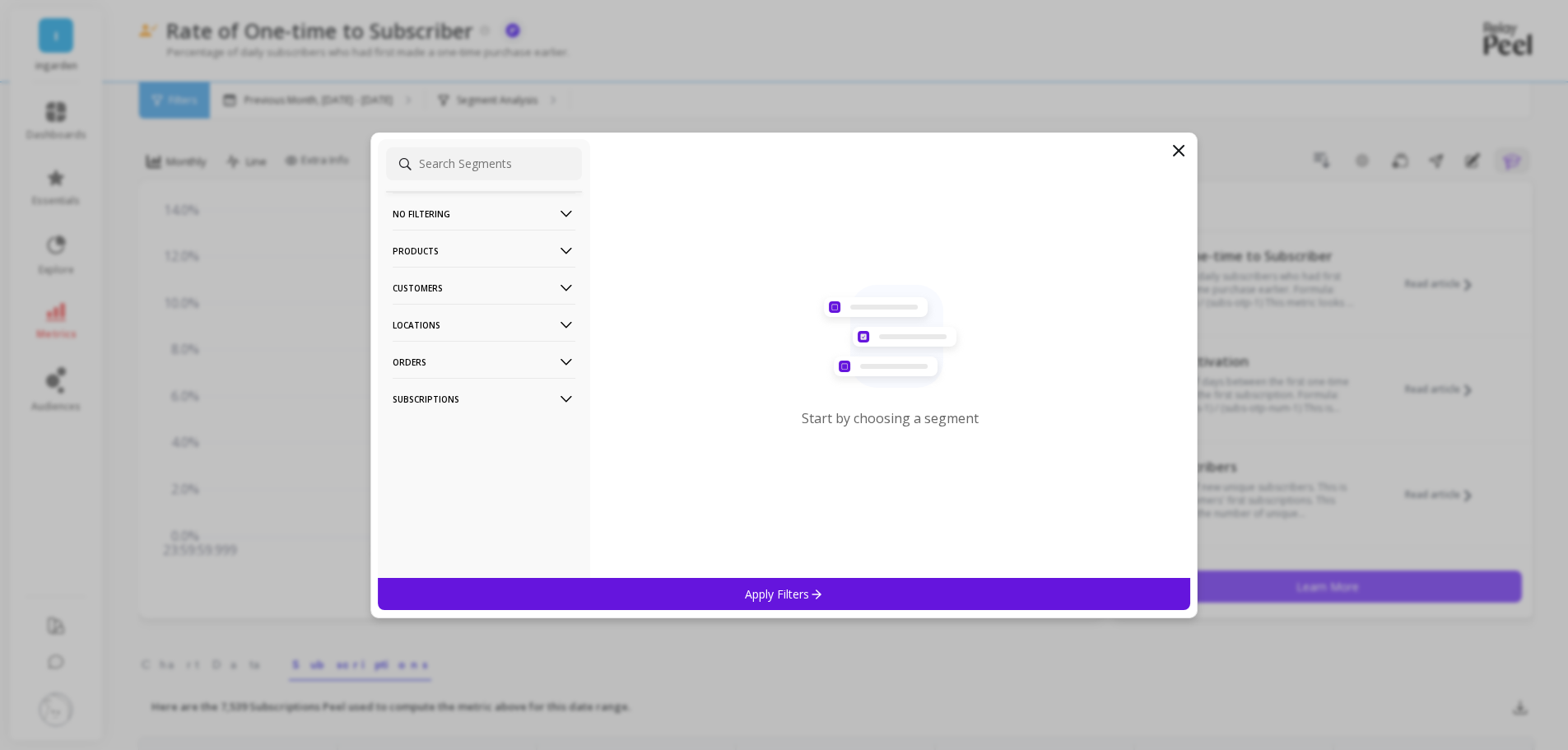
click at [440, 185] on div "No filtering Overall Products Product Tags Products SKUs Variants Vendors Custo…" at bounding box center [484, 358] width 212 height 438
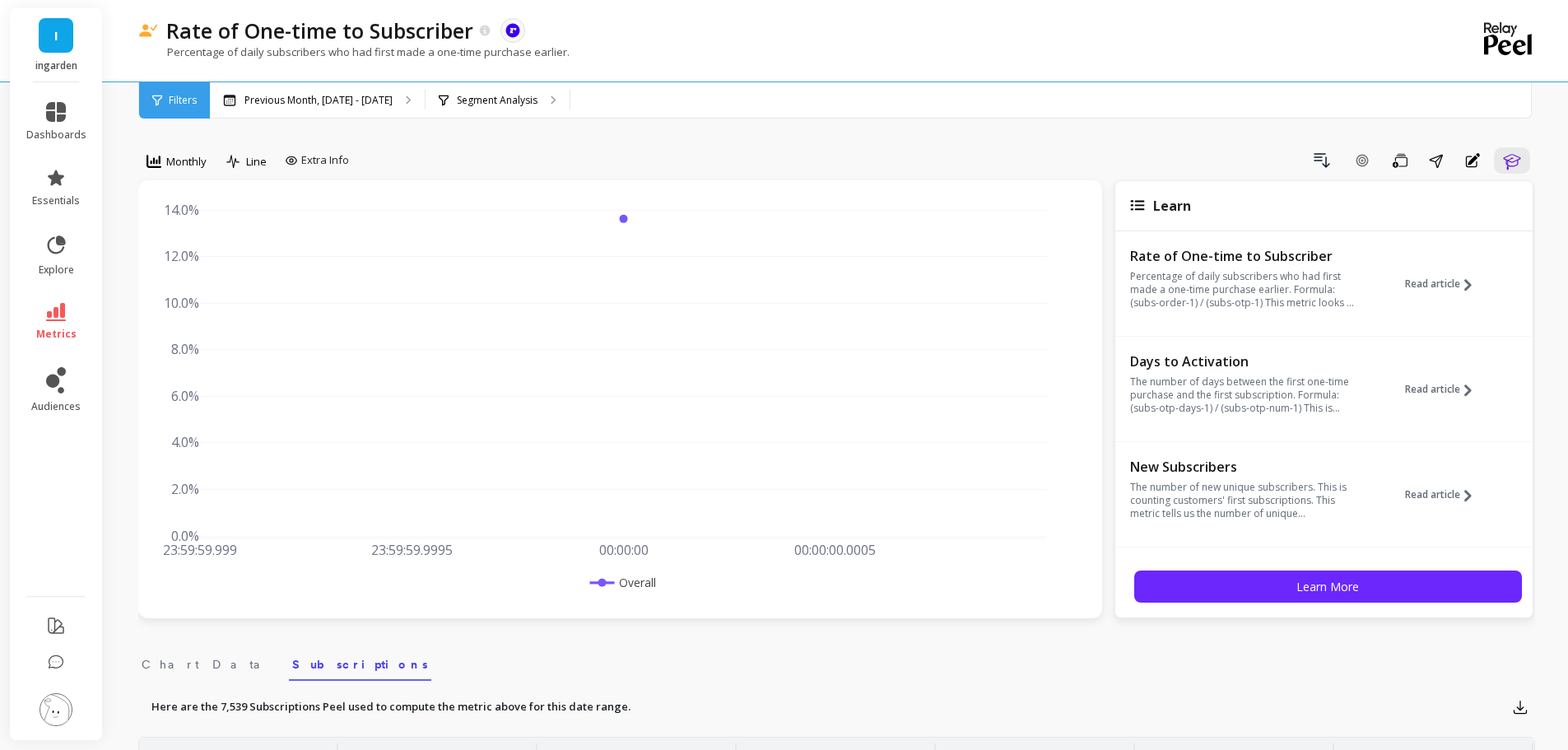
click at [162, 94] on div "Filters" at bounding box center [174, 99] width 71 height 36
click at [1469, 164] on icon "button" at bounding box center [1473, 159] width 12 height 12
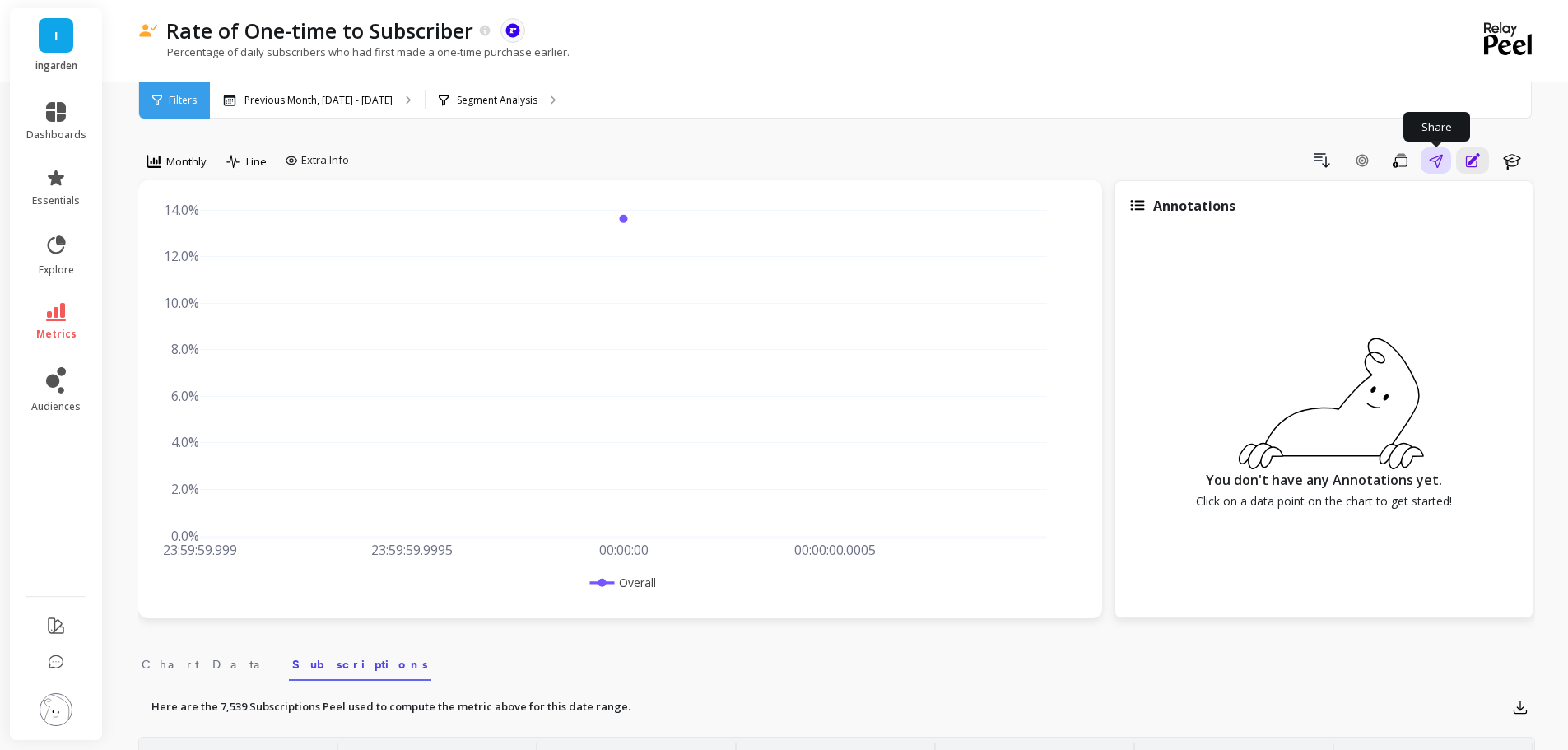
click at [1435, 160] on icon "button" at bounding box center [1436, 161] width 14 height 14
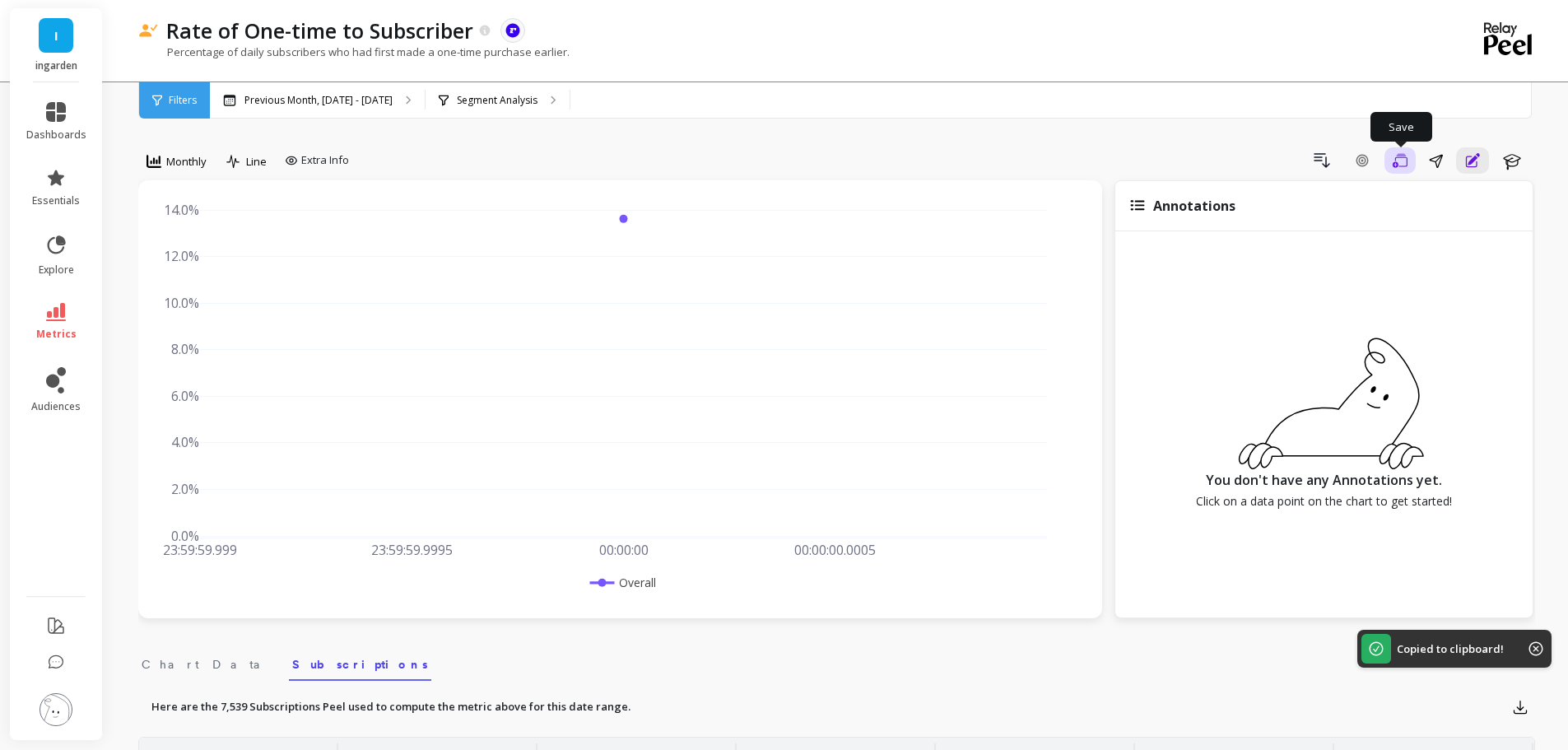
click at [1388, 158] on button "Save" at bounding box center [1400, 160] width 31 height 26
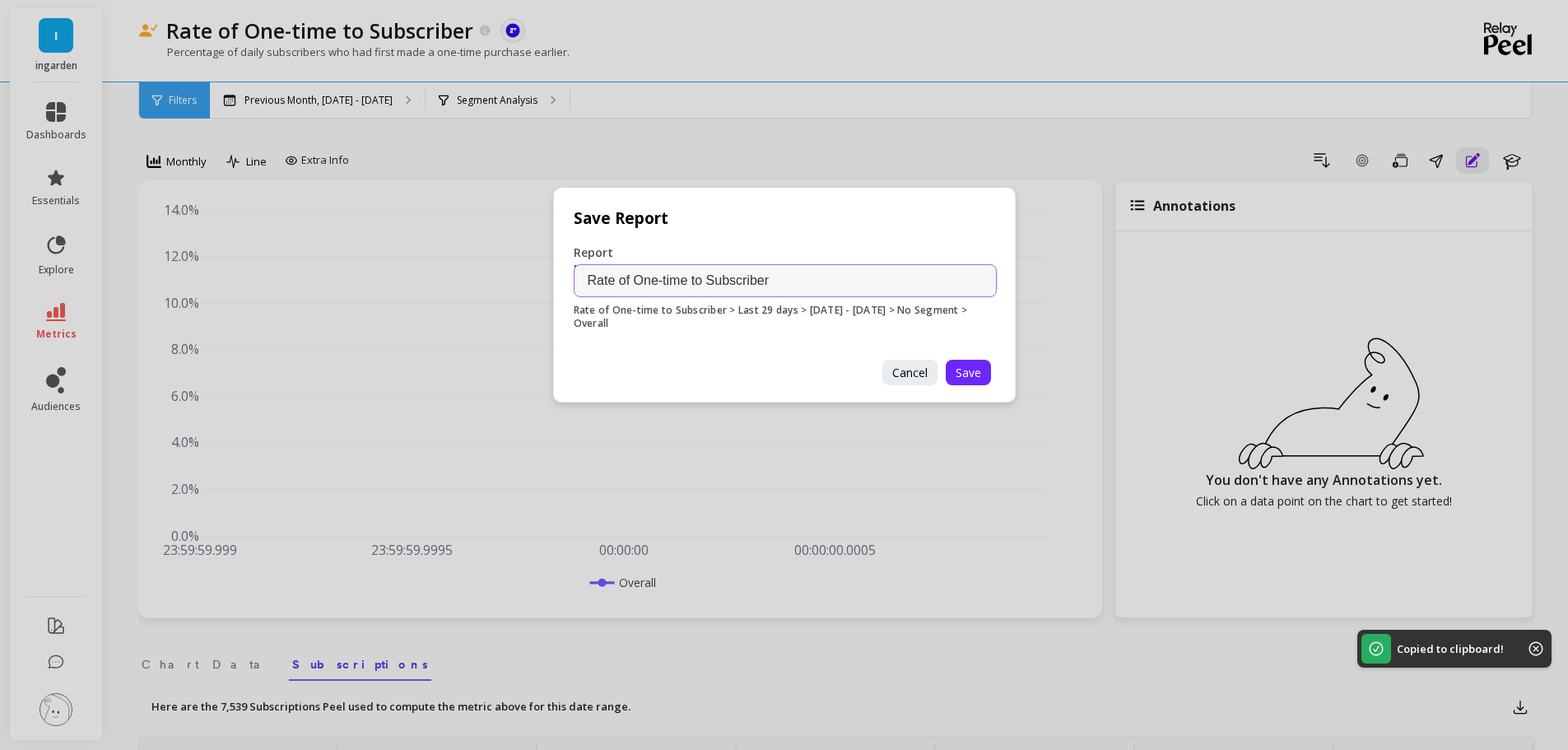
click at [1344, 156] on div "Save Report Report Name Rate of One-time to Subscriber Rate of One-time to Subs…" at bounding box center [784, 375] width 1568 height 750
click at [945, 201] on p "Save Report" at bounding box center [766, 199] width 423 height 21
click at [926, 370] on span "Cancel" at bounding box center [910, 372] width 35 height 16
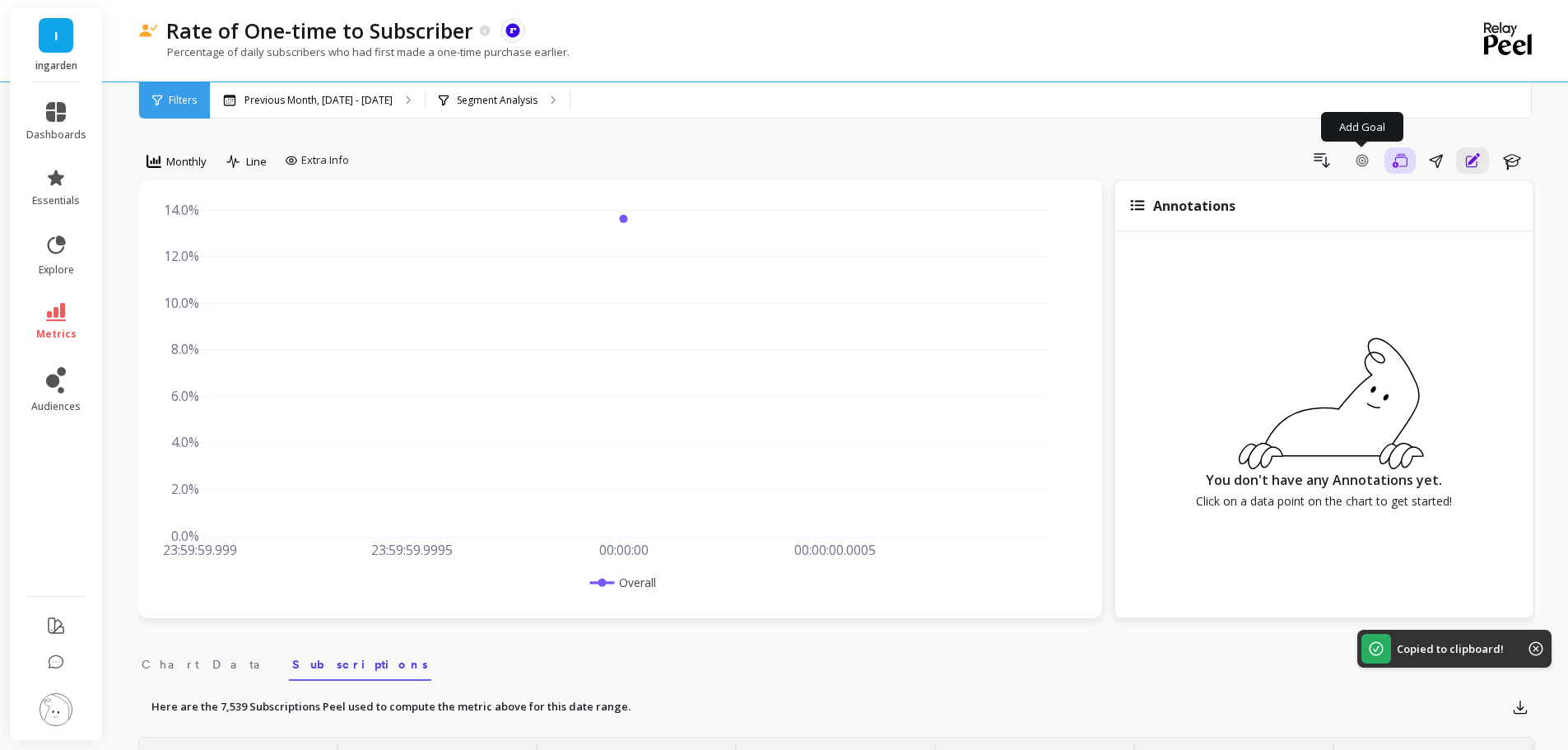
click at [1403, 161] on icon "button" at bounding box center [1399, 161] width 15 height 16
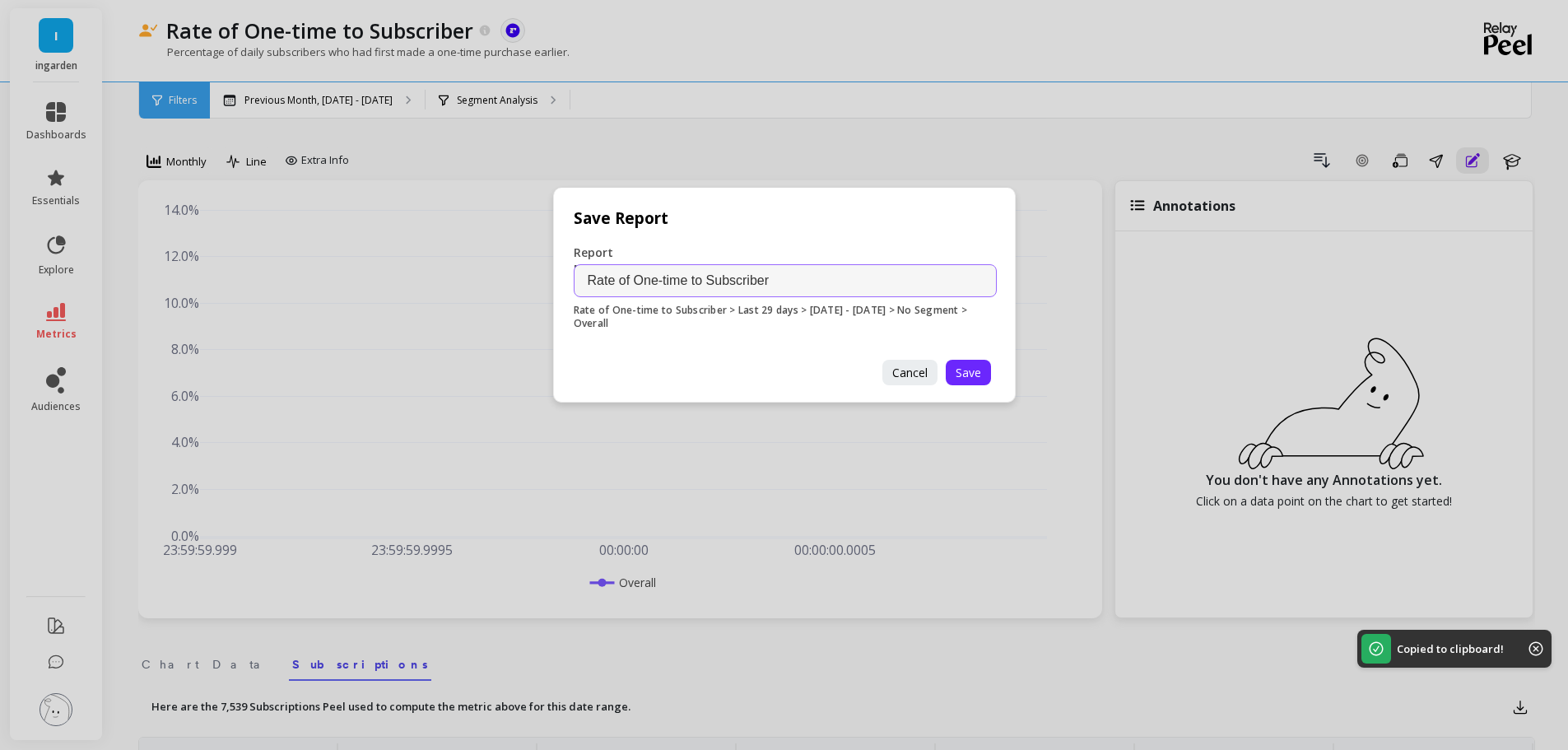
click at [1131, 167] on div "Save Report Report Name Rate of One-time to Subscriber Rate of One-time to Subs…" at bounding box center [784, 375] width 1568 height 750
click at [894, 367] on span "Cancel" at bounding box center [910, 372] width 35 height 16
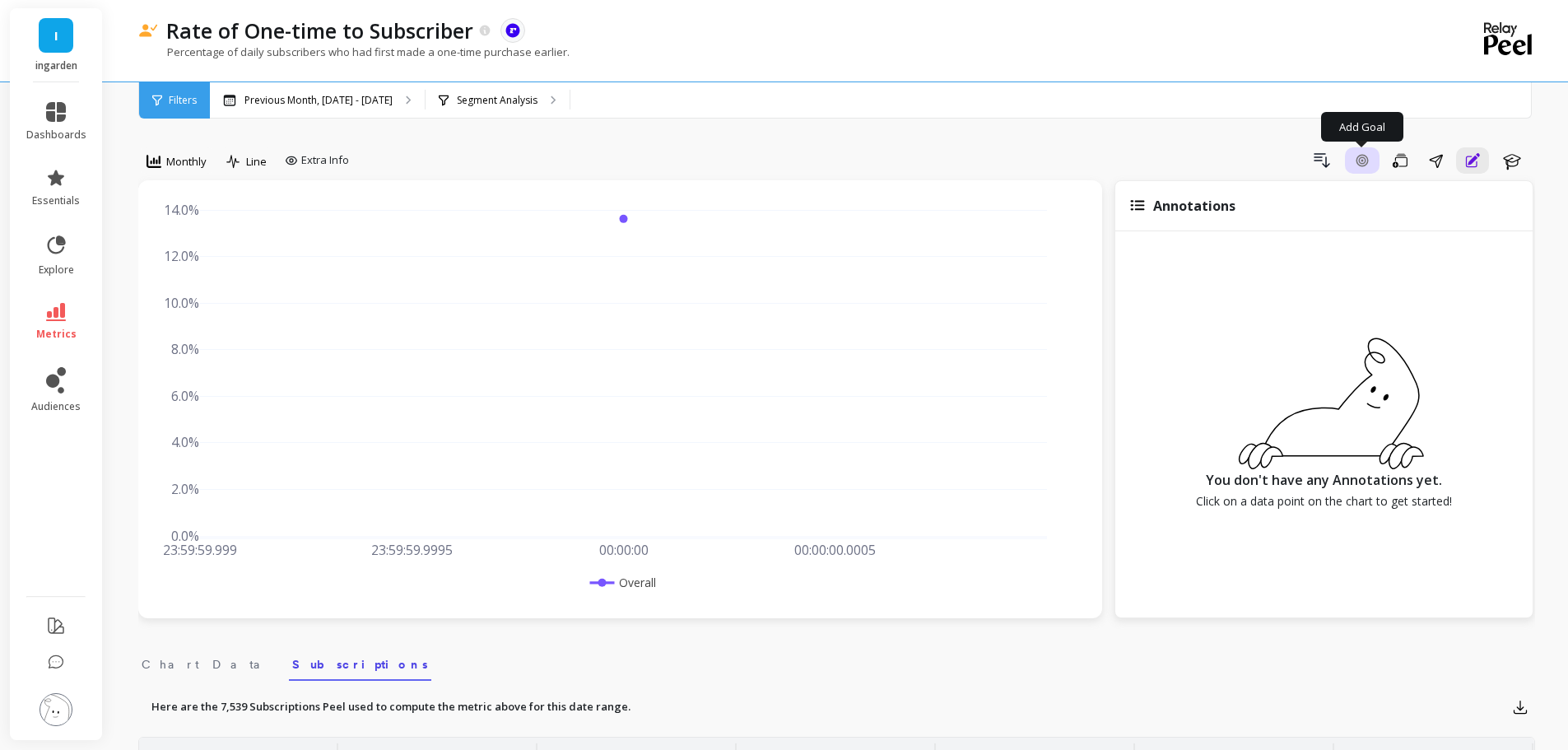
click at [1353, 150] on button "Add Goal" at bounding box center [1361, 160] width 34 height 26
click at [1319, 159] on icon "button" at bounding box center [1322, 161] width 19 height 19
